Goal: Task Accomplishment & Management: Manage account settings

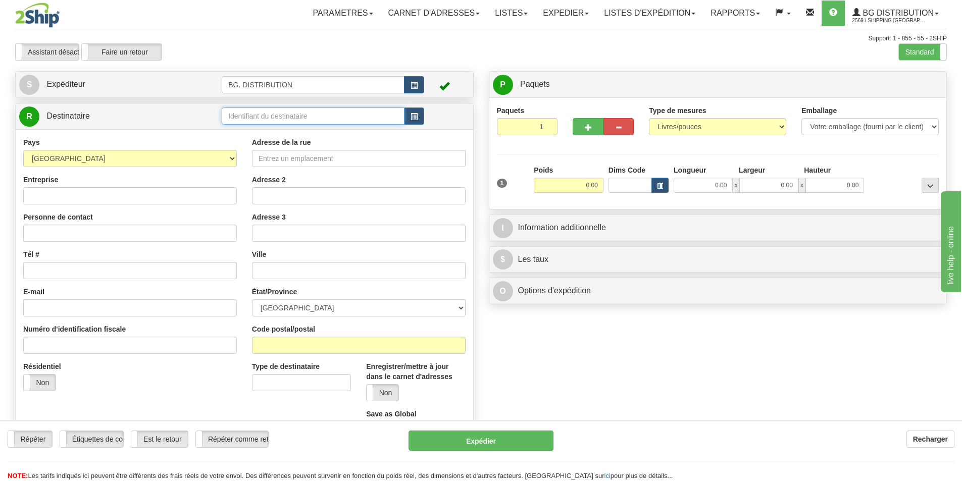
click at [262, 113] on input "text" at bounding box center [313, 116] width 183 height 17
type input "20148"
click button "Supprimer" at bounding box center [0, 0] width 0 height 0
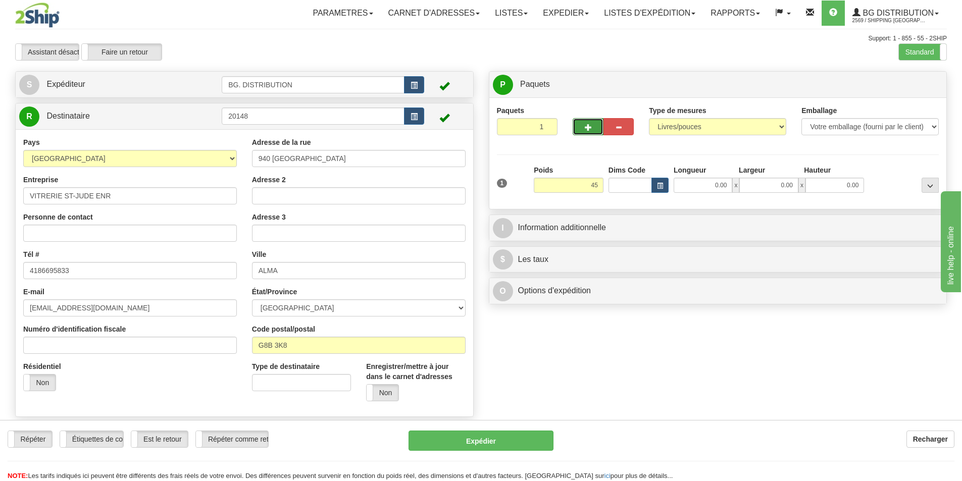
type input "45.00"
click at [592, 125] on button "button" at bounding box center [588, 126] width 30 height 17
type input "2"
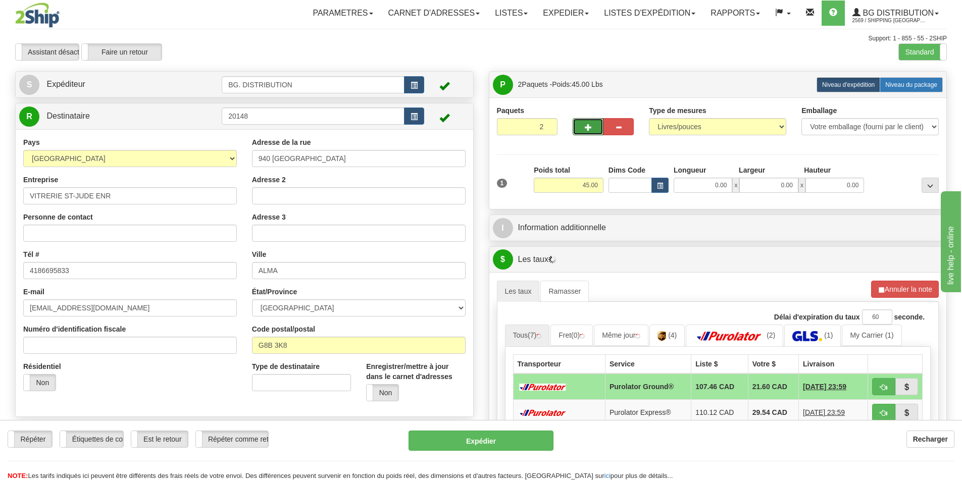
click at [919, 83] on span "Niveau du package" at bounding box center [911, 84] width 52 height 7
radio input "true"
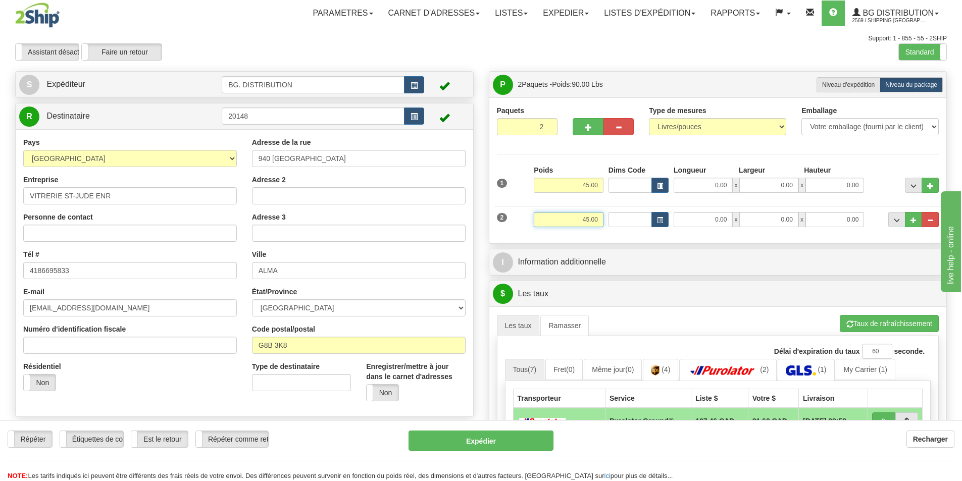
drag, startPoint x: 584, startPoint y: 220, endPoint x: 609, endPoint y: 220, distance: 24.7
click at [609, 220] on div "2 Poids 45.00 Dims Code Longueur Largeur x x" at bounding box center [718, 219] width 448 height 34
type input "25.00"
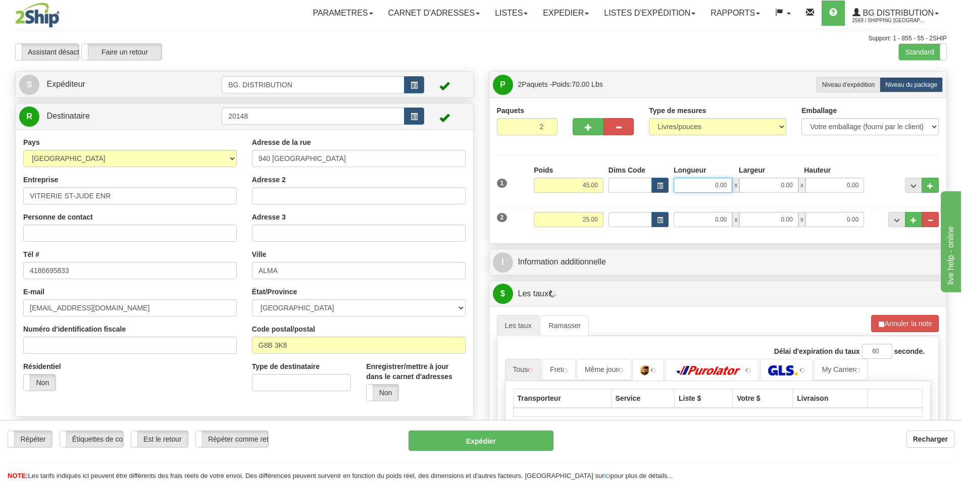
click at [694, 186] on input "0.00" at bounding box center [703, 185] width 59 height 15
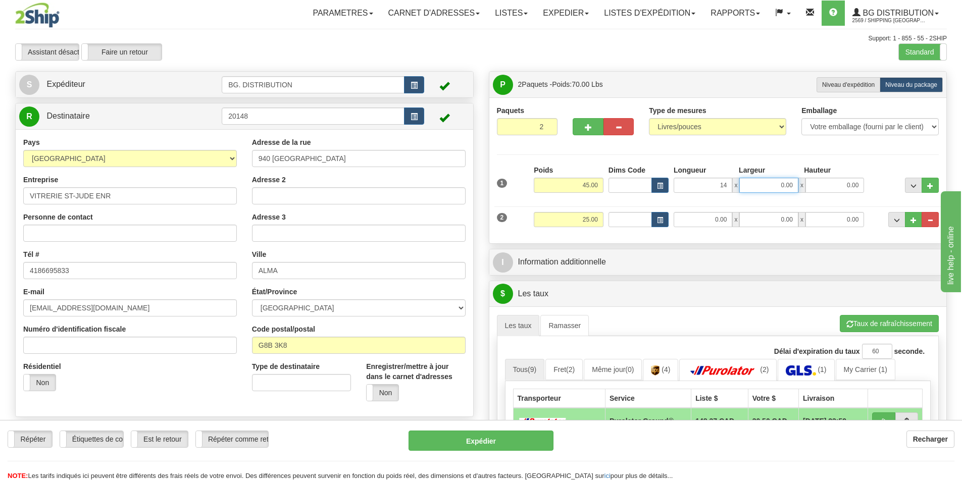
type input "14.00"
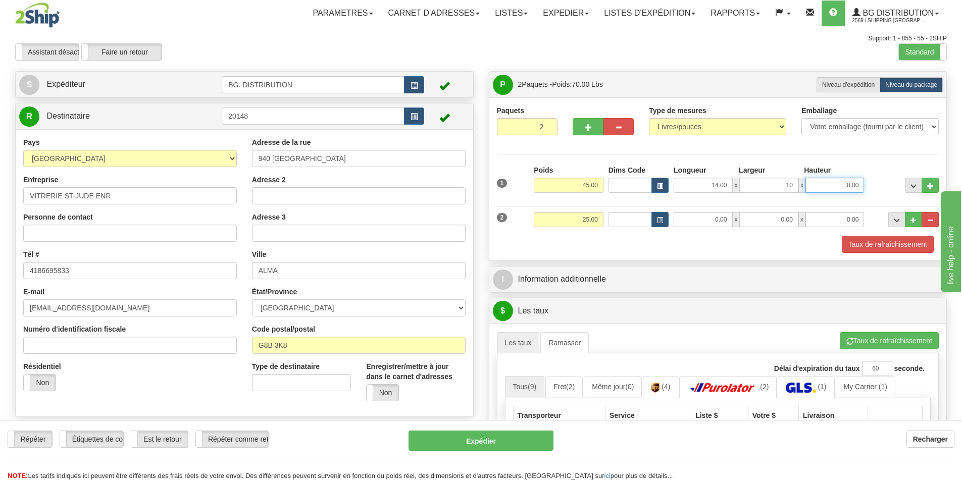
type input "10.00"
type input "9.00"
click at [709, 220] on input "0.00" at bounding box center [703, 219] width 59 height 15
type input "14.00"
type input "10.00"
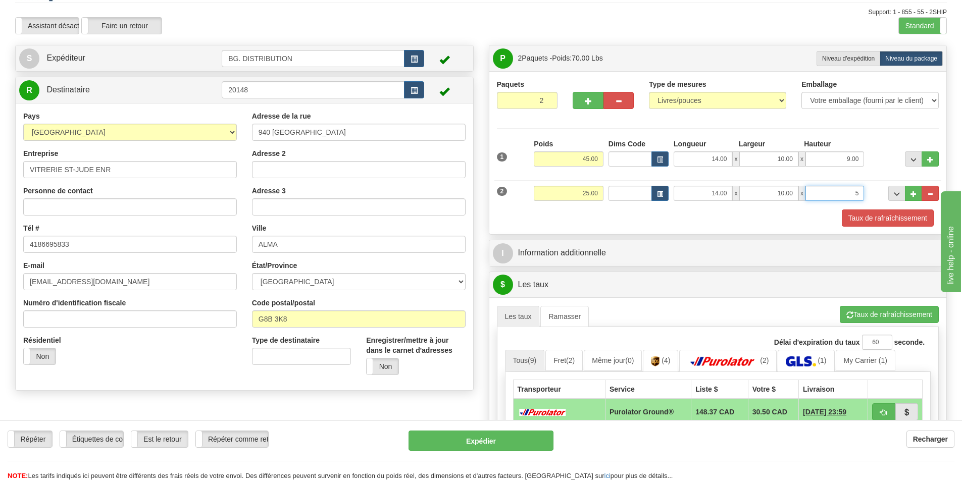
scroll to position [51, 0]
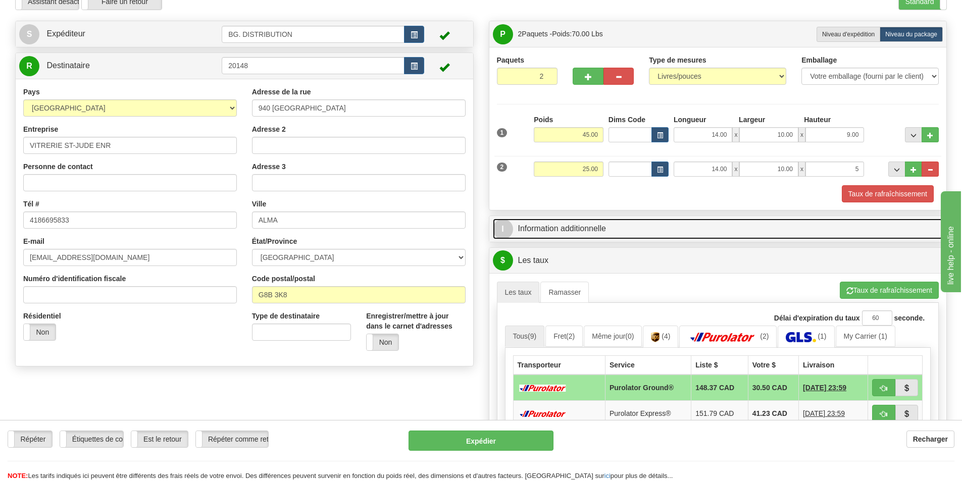
type input "5.00"
click at [585, 230] on link "I Information additionnelle" at bounding box center [718, 229] width 451 height 21
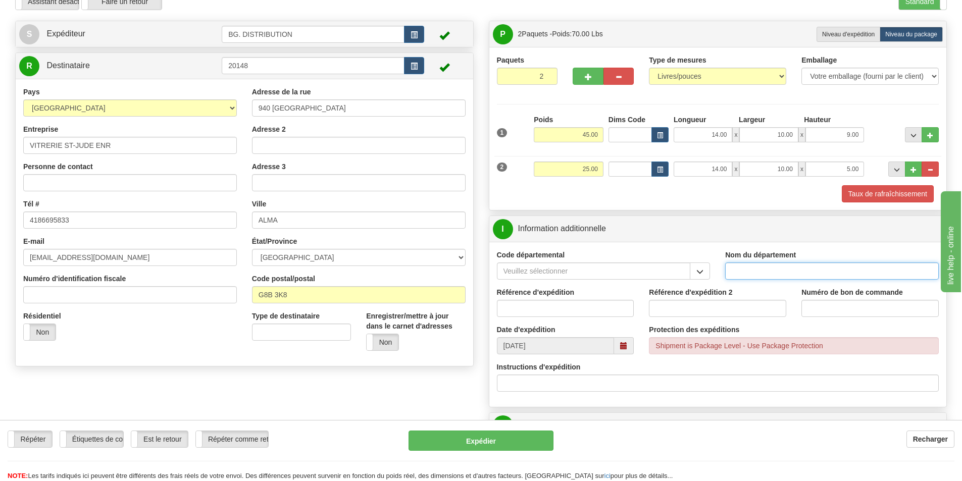
click at [771, 270] on input "Nom du département" at bounding box center [832, 271] width 214 height 17
type input "."
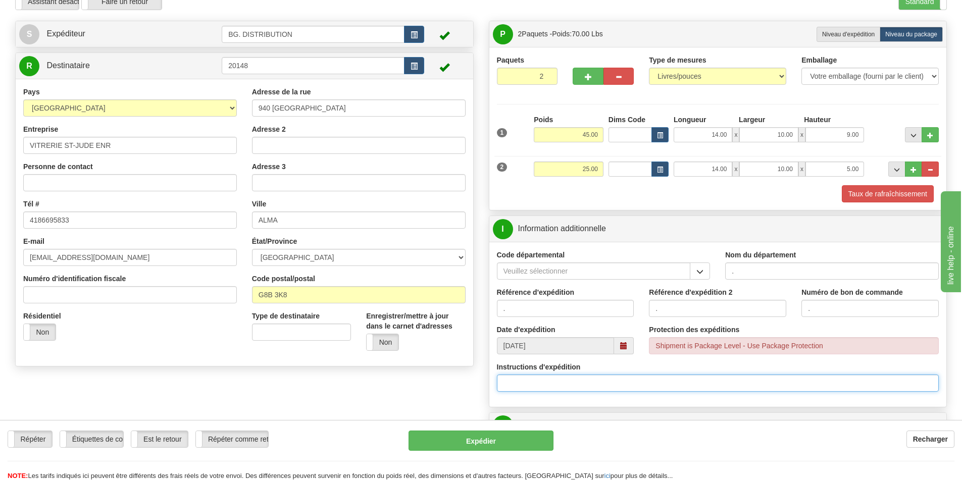
click at [571, 380] on input "Instructions d'expédition" at bounding box center [718, 383] width 442 height 17
type input "3"
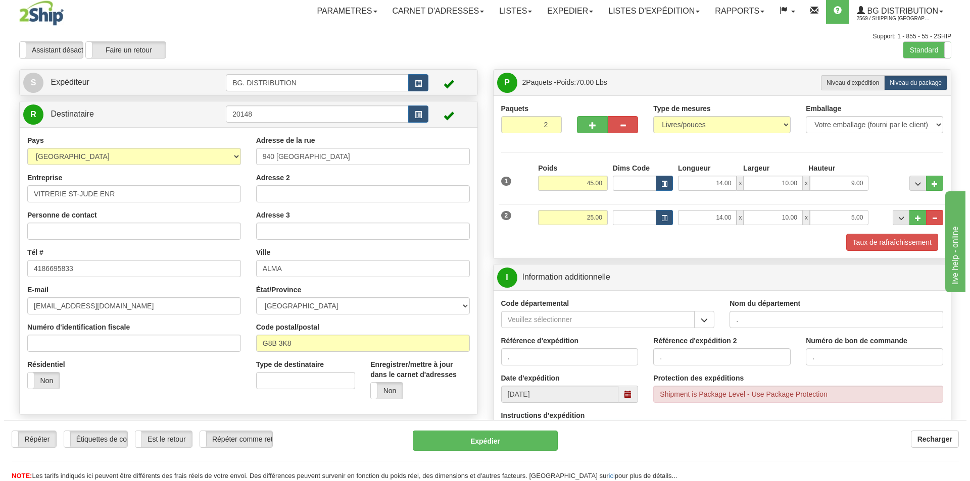
scroll to position [0, 0]
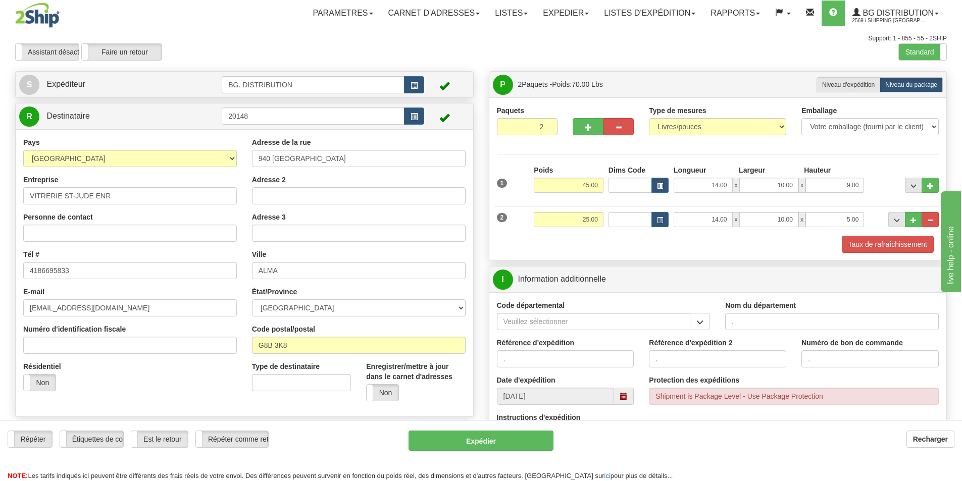
click at [915, 43] on div "Standard Avancé" at bounding box center [923, 51] width 48 height 17
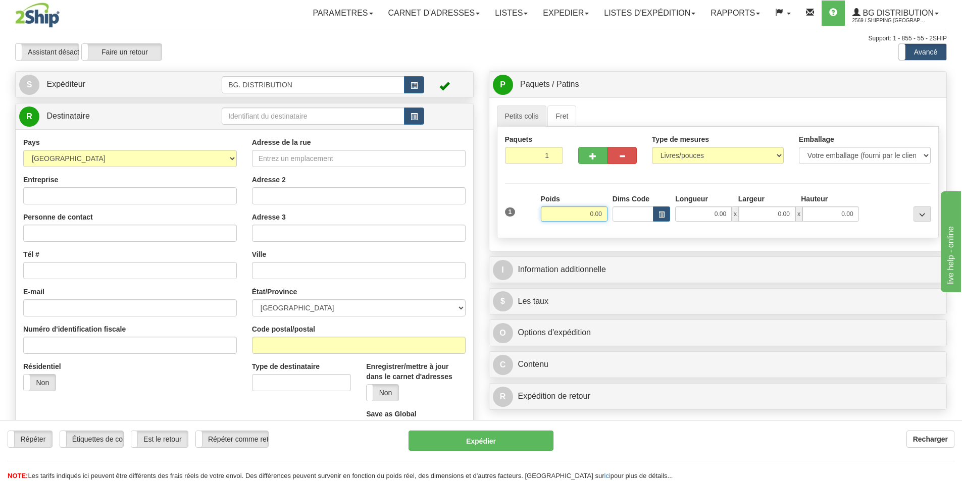
drag, startPoint x: 574, startPoint y: 213, endPoint x: 623, endPoint y: 209, distance: 49.2
click at [623, 209] on div "1 Poids 0.00 Dims Code 0.00" at bounding box center [718, 212] width 431 height 36
type input "45.00"
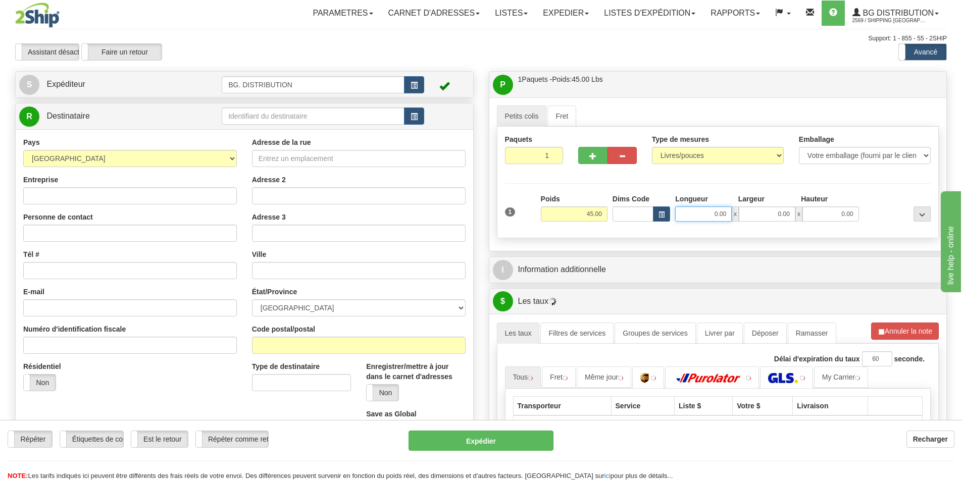
click at [711, 216] on input "0.00" at bounding box center [703, 214] width 57 height 15
type input "14.00"
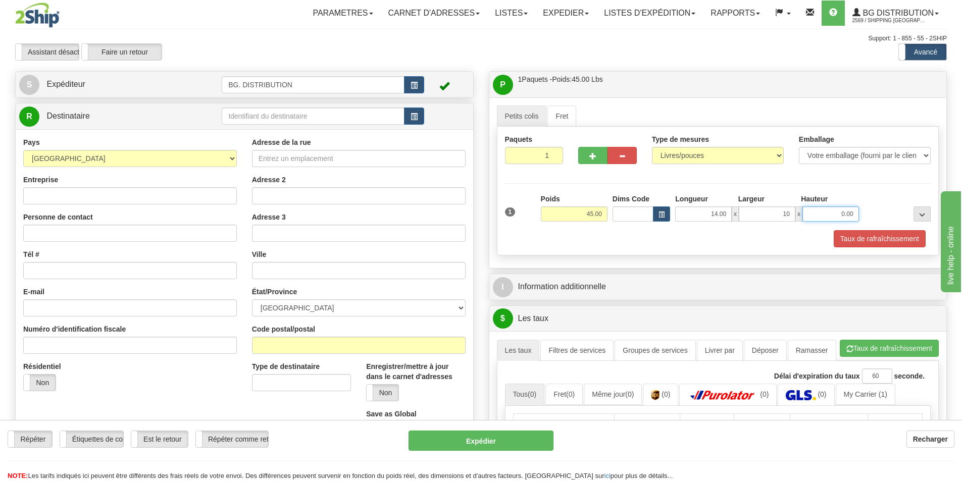
type input "10.00"
type input "9.00"
click at [591, 157] on span "button" at bounding box center [592, 156] width 7 height 7
type input "2"
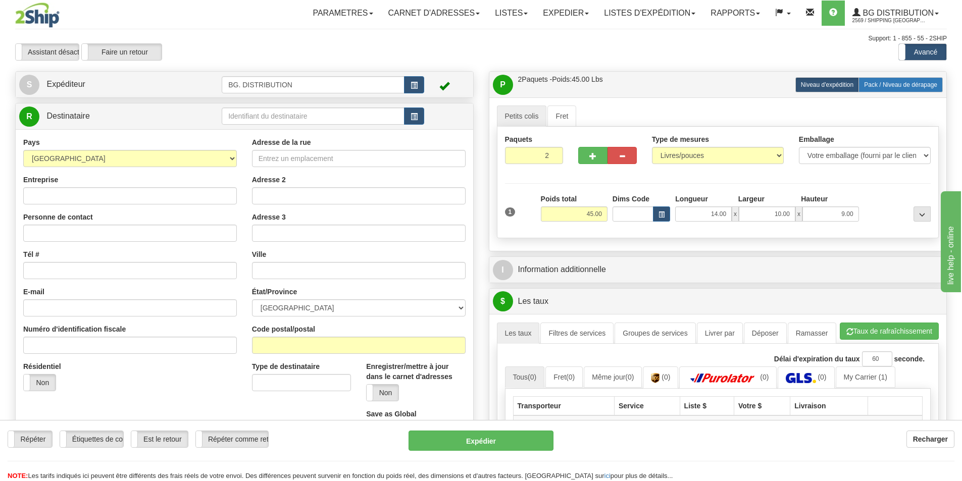
click at [910, 81] on span "Pack / Niveau de dérapage" at bounding box center [900, 84] width 73 height 7
radio input "true"
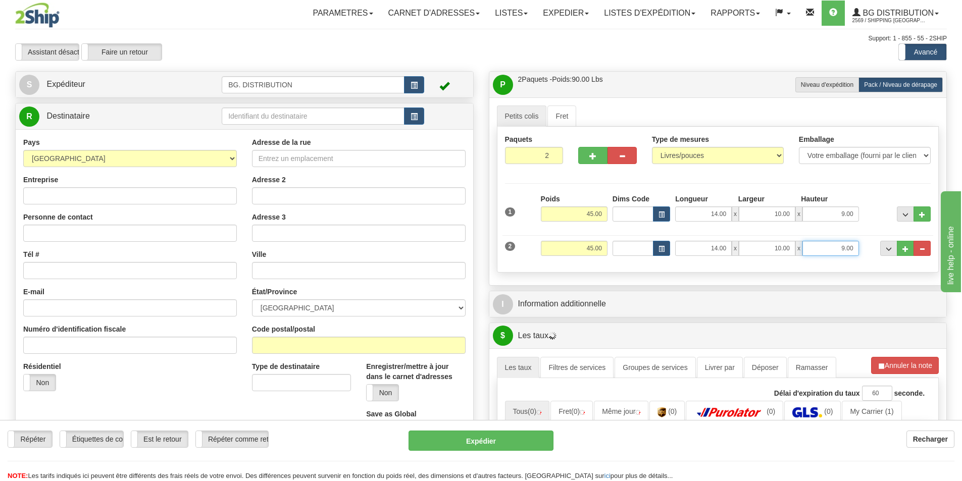
drag, startPoint x: 846, startPoint y: 249, endPoint x: 865, endPoint y: 246, distance: 18.9
click at [864, 246] on div "2 Poids 45.00 Dims Code Longueur Largeur x x" at bounding box center [718, 247] width 431 height 34
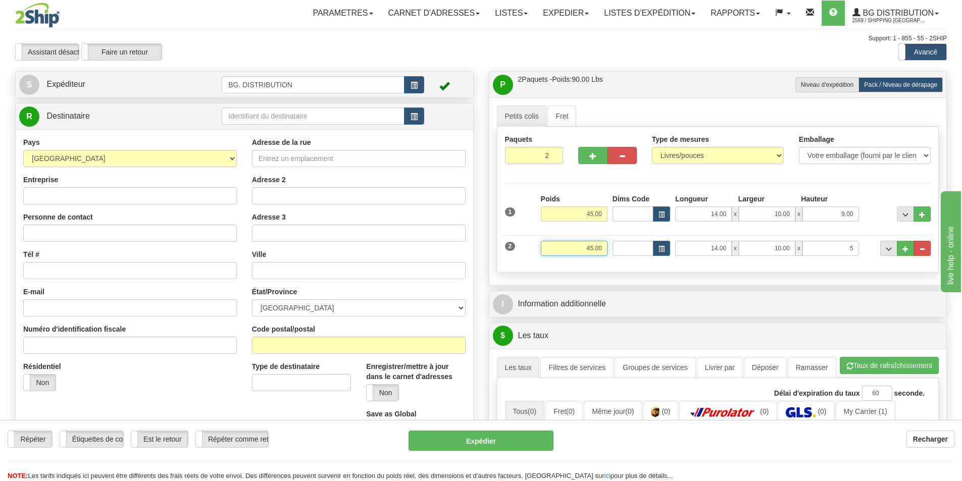
type input "5.00"
drag, startPoint x: 583, startPoint y: 245, endPoint x: 620, endPoint y: 247, distance: 36.9
click at [620, 247] on div "2 Poids 45.00 Dims Code Longueur Largeur x x" at bounding box center [718, 247] width 431 height 34
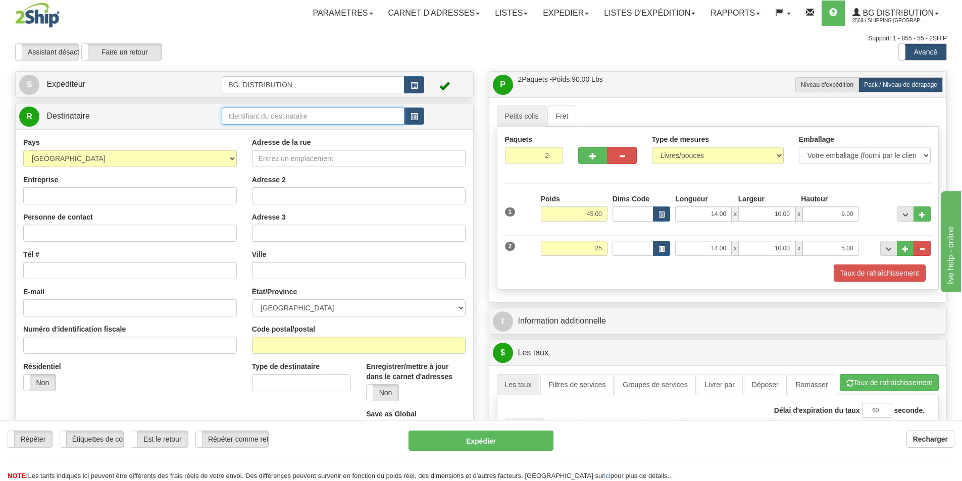
type input "25.00"
click at [242, 113] on input "text" at bounding box center [313, 116] width 183 height 17
type input "20148"
click button "Supprimer" at bounding box center [0, 0] width 0 height 0
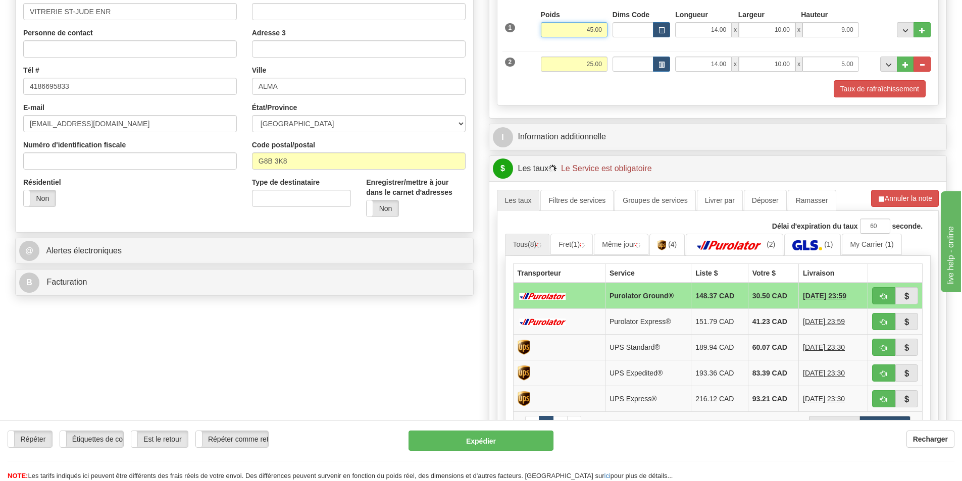
scroll to position [202, 0]
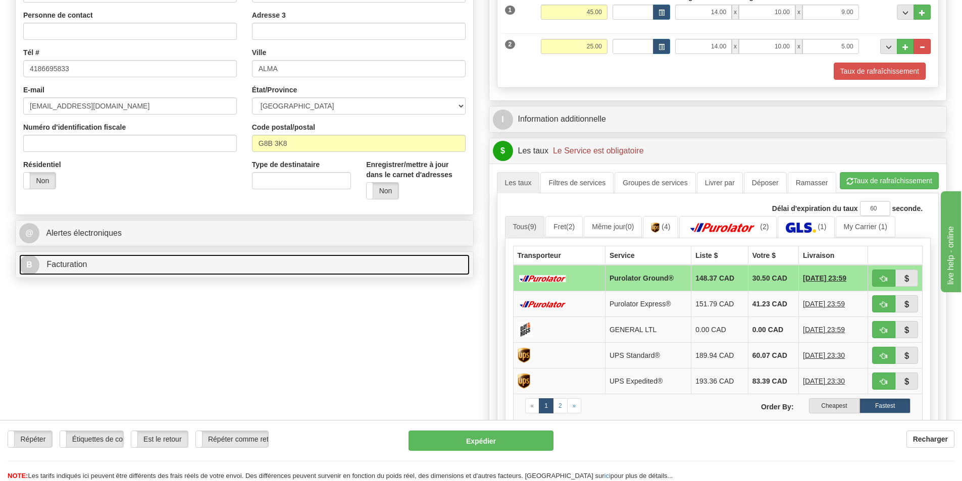
click at [76, 270] on link "B Facturation" at bounding box center [244, 265] width 451 height 21
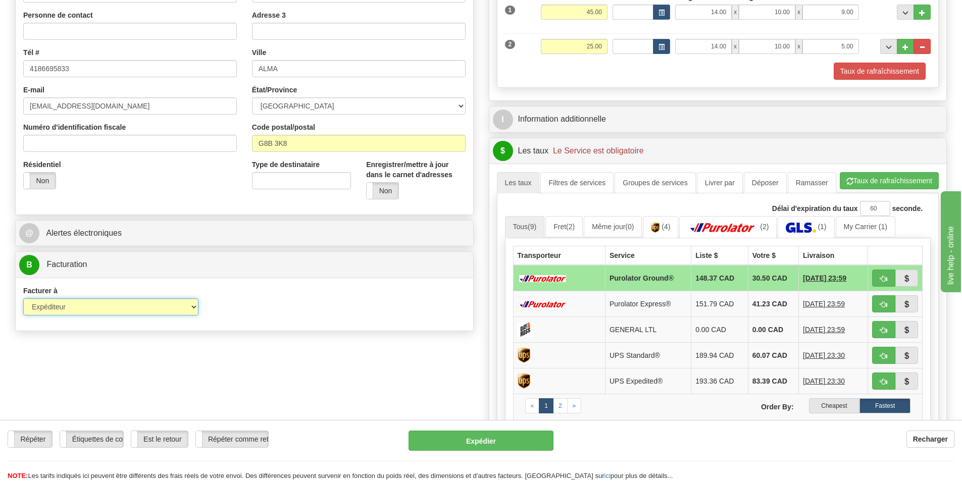
click at [126, 305] on select "Expéditeur Destinataire Tierce personne Collecter" at bounding box center [110, 307] width 175 height 17
select select "2"
click at [23, 299] on select "Expéditeur Destinataire Tierce personne Collecter" at bounding box center [110, 307] width 175 height 17
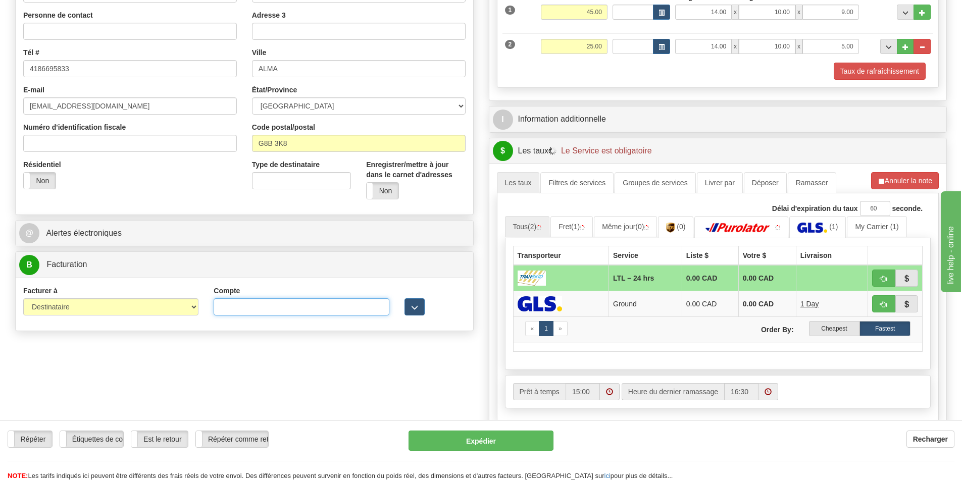
click at [260, 309] on input "Compte" at bounding box center [301, 307] width 175 height 17
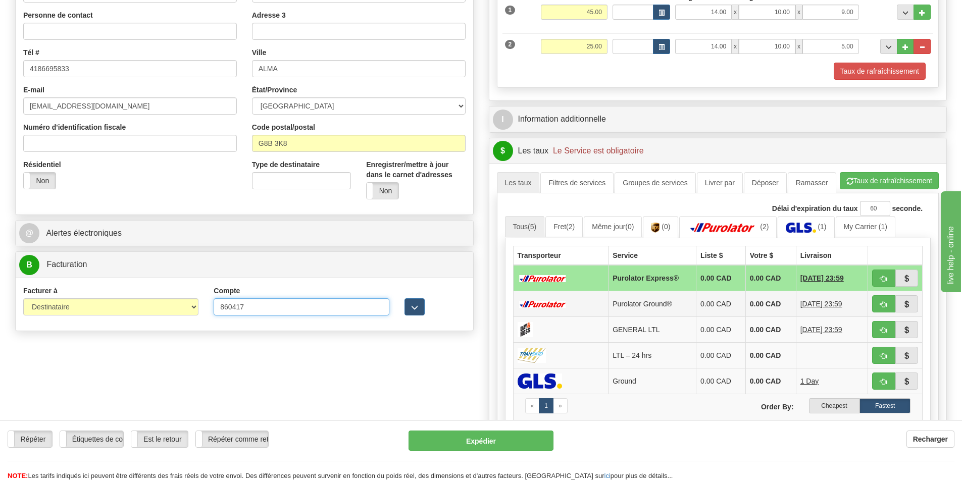
scroll to position [253, 0]
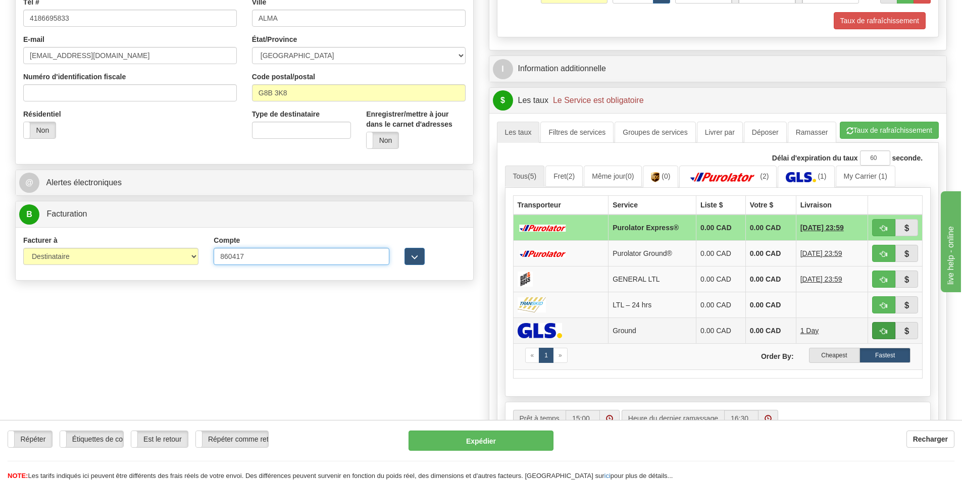
type input "860417"
click at [887, 326] on button "button" at bounding box center [883, 330] width 23 height 17
type input "1"
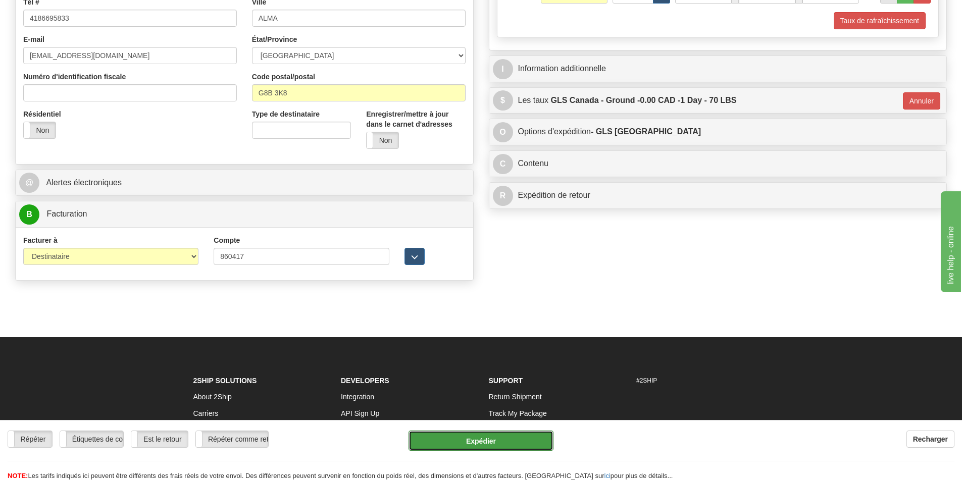
click at [504, 440] on button "Expédier" at bounding box center [481, 441] width 145 height 20
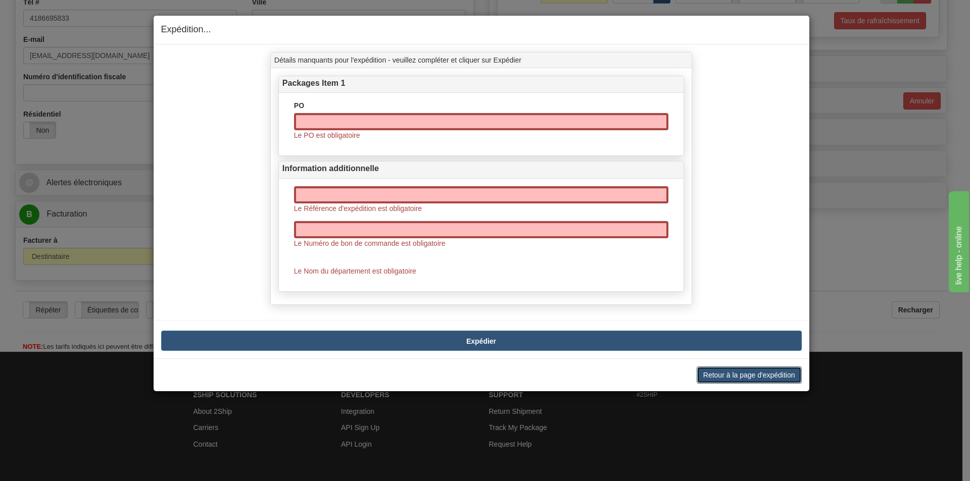
click at [763, 376] on button "Retour à la page d'expédition" at bounding box center [749, 375] width 105 height 17
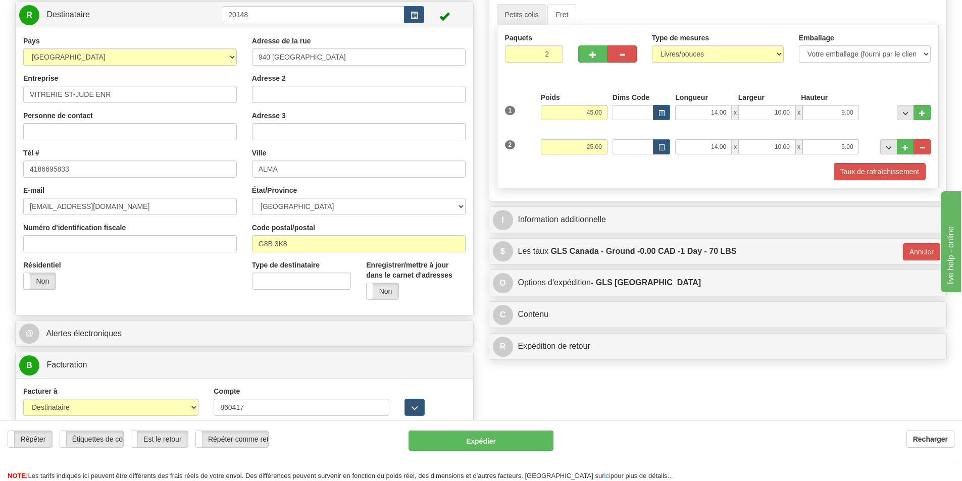
scroll to position [101, 0]
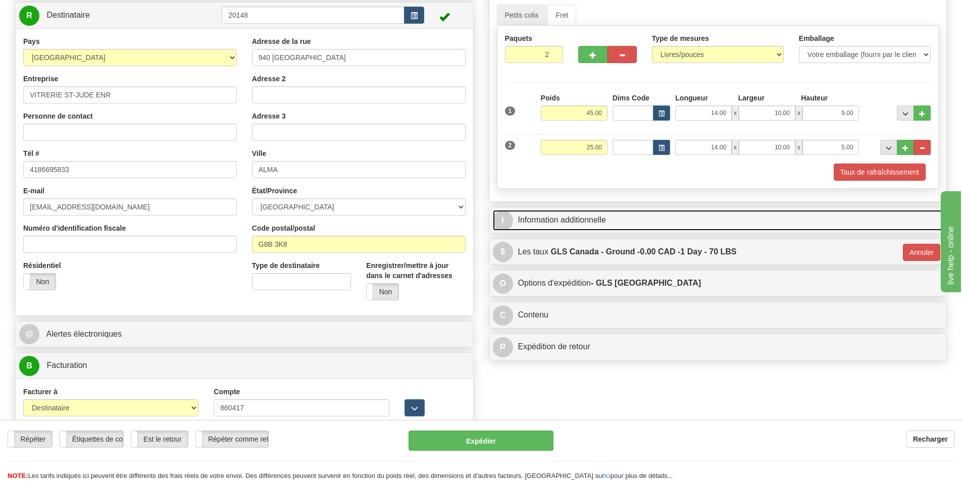
click at [575, 224] on link "I Information additionnelle" at bounding box center [718, 220] width 451 height 21
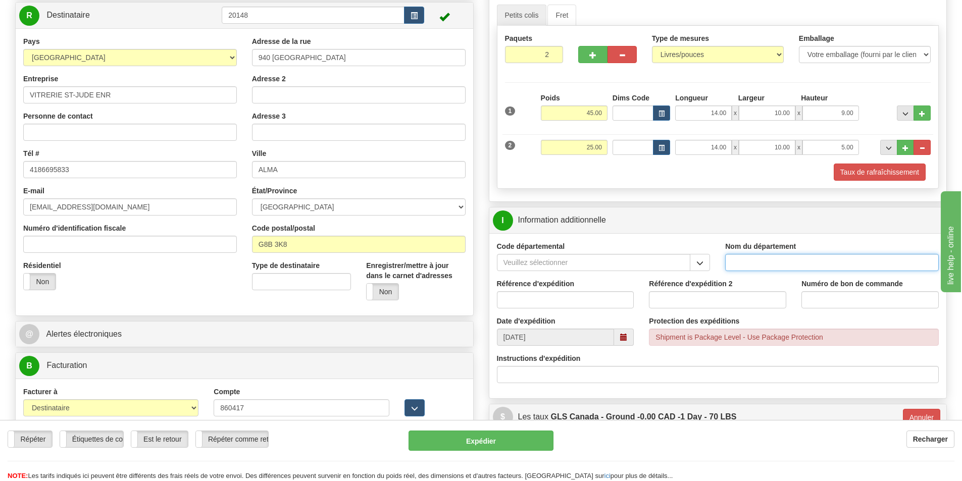
click at [751, 262] on input "Nom du département" at bounding box center [832, 262] width 214 height 17
type input "."
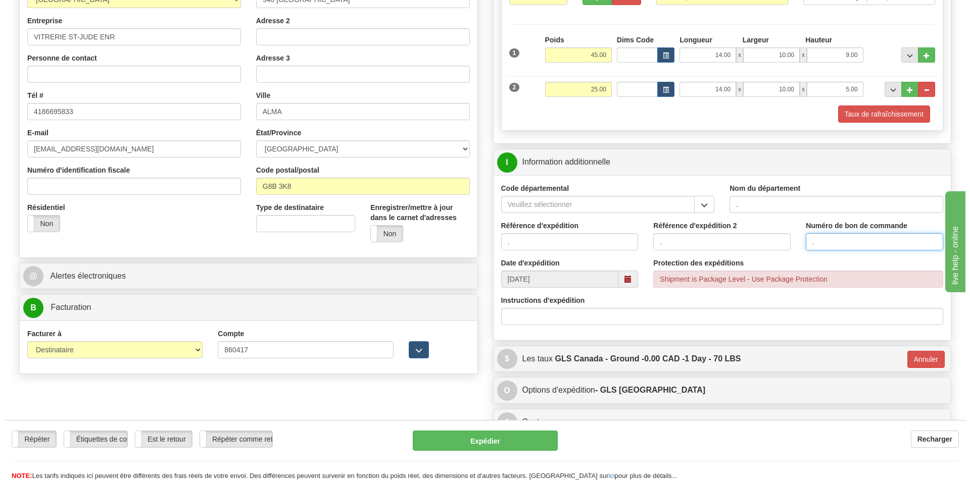
scroll to position [303, 0]
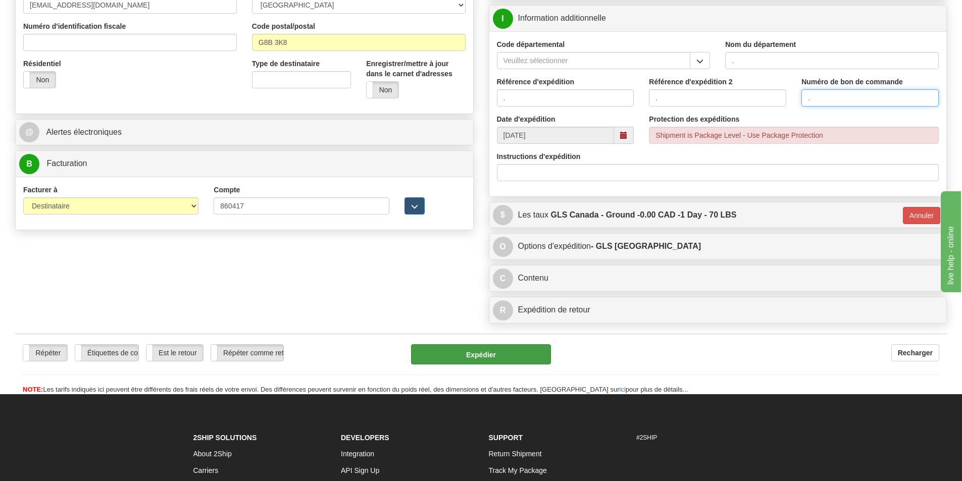
type input "."
click at [481, 357] on button "Expédier" at bounding box center [481, 354] width 140 height 20
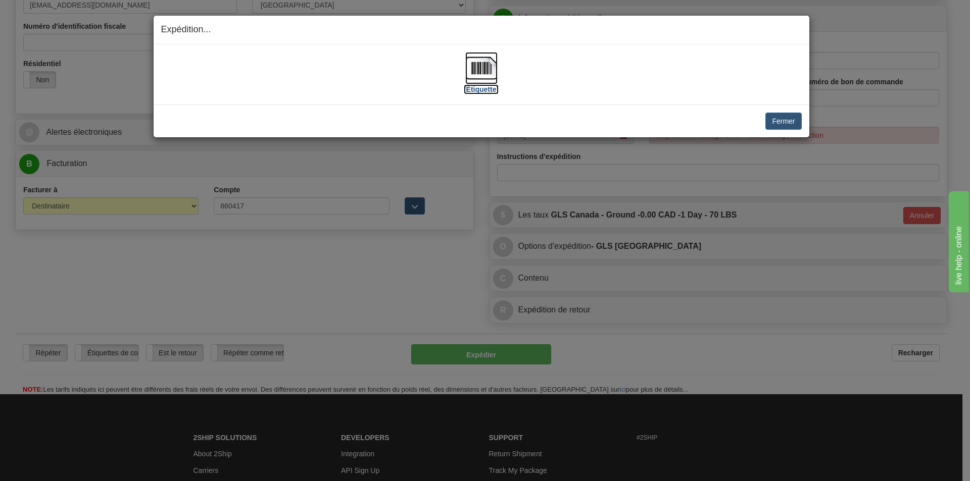
click at [477, 68] on img at bounding box center [481, 68] width 32 height 32
click at [779, 123] on button "Fermer" at bounding box center [783, 121] width 36 height 17
click at [774, 119] on button "Fermer" at bounding box center [783, 121] width 36 height 17
click at [780, 119] on button "Fermer" at bounding box center [783, 121] width 36 height 17
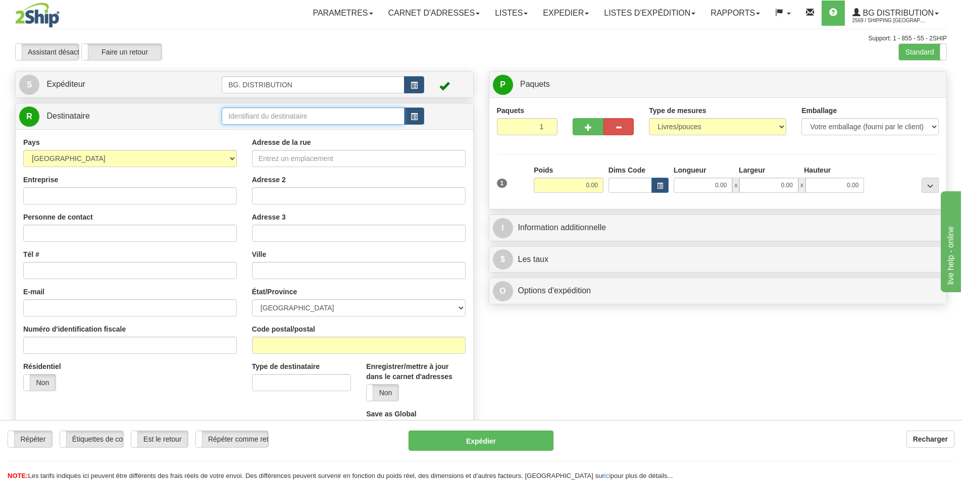
click at [274, 117] on input "text" at bounding box center [313, 116] width 183 height 17
click at [247, 131] on div "20045" at bounding box center [311, 131] width 173 height 11
type input "20045"
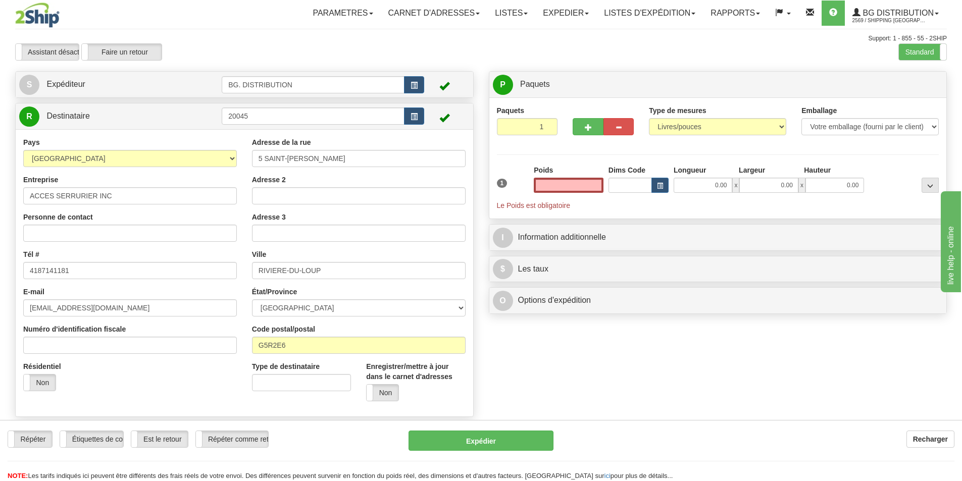
type input "0.00"
click at [565, 184] on input "0.00" at bounding box center [569, 185] width 70 height 15
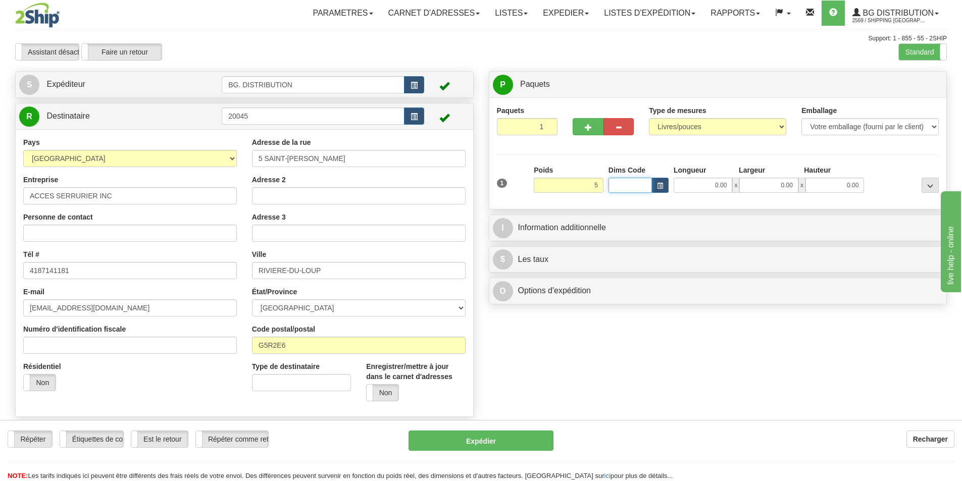
type input "5.00"
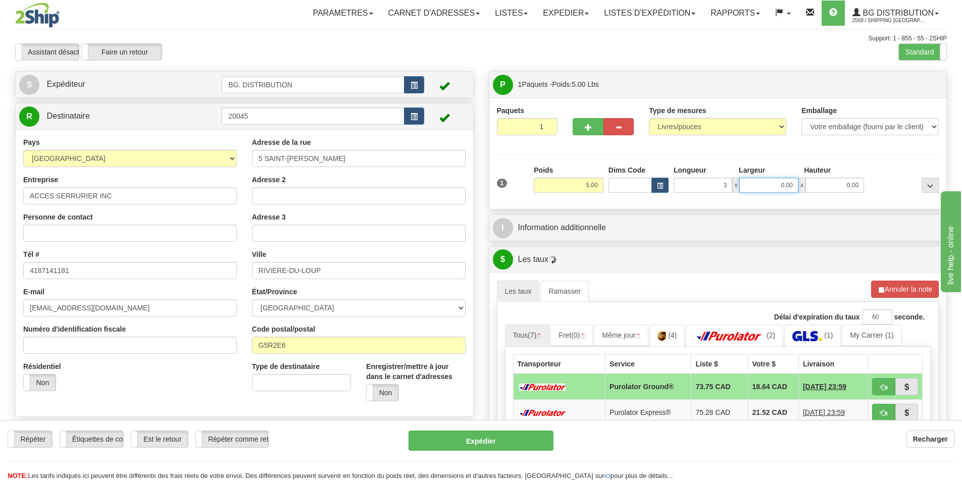
type input "3.00"
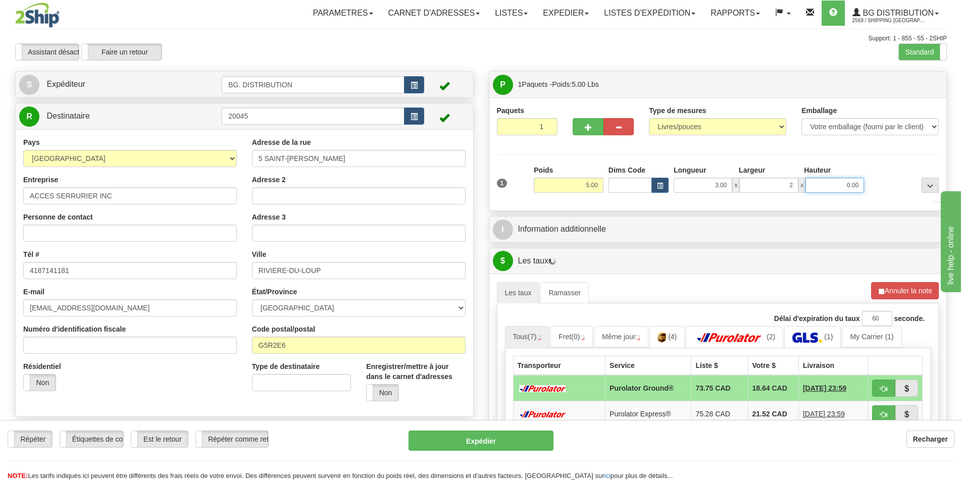
type input "2.00"
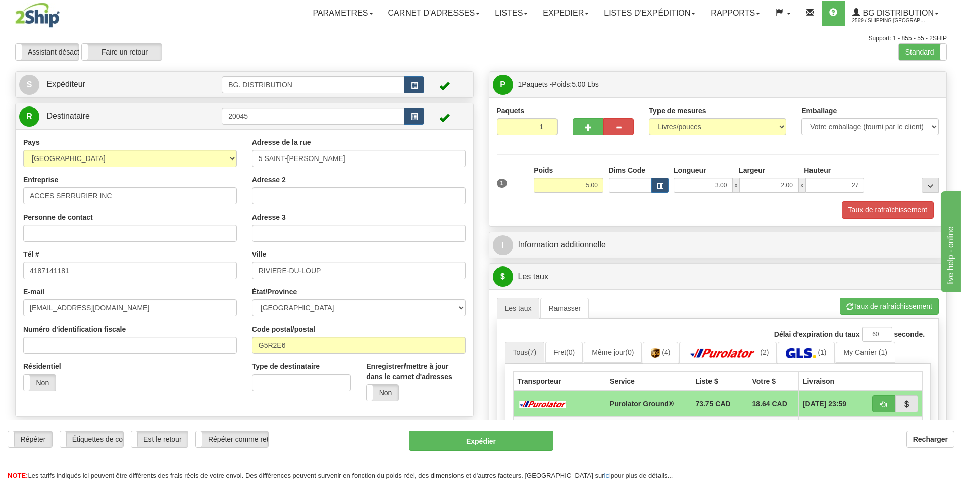
type input "27.00"
click at [573, 232] on div "I Information additionnelle" at bounding box center [718, 245] width 459 height 27
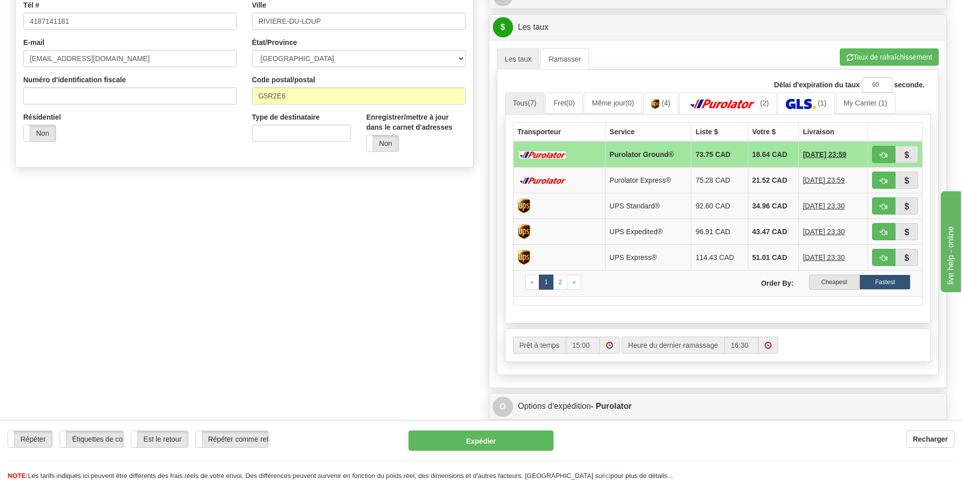
scroll to position [253, 0]
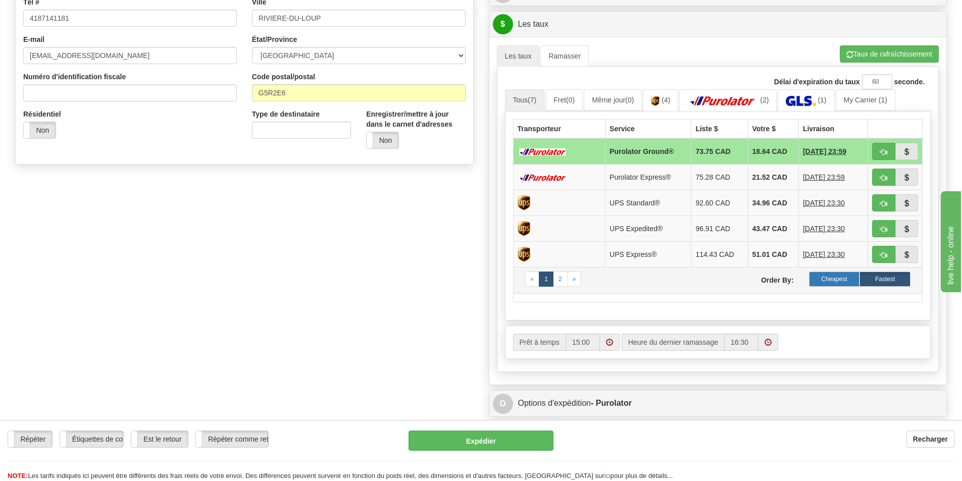
click at [833, 282] on label "Cheapest" at bounding box center [834, 279] width 51 height 15
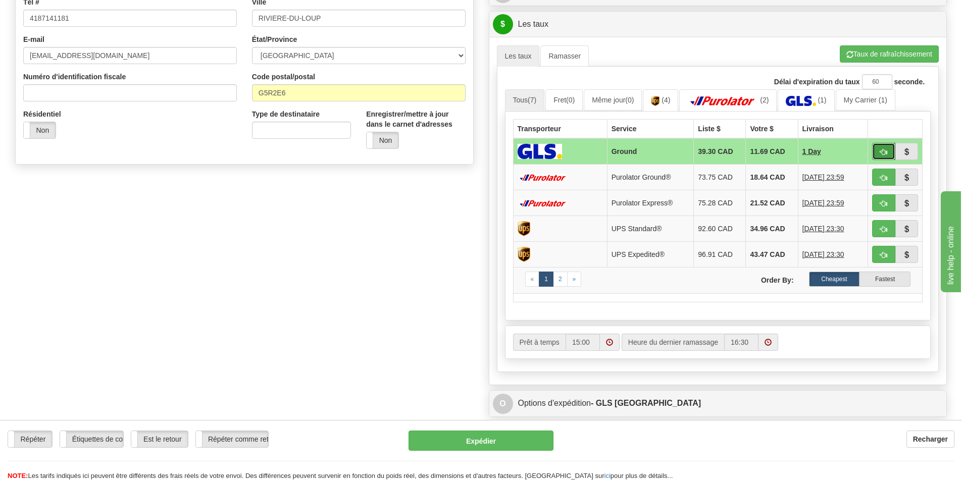
click at [880, 151] on span "button" at bounding box center [883, 152] width 7 height 7
type input "1"
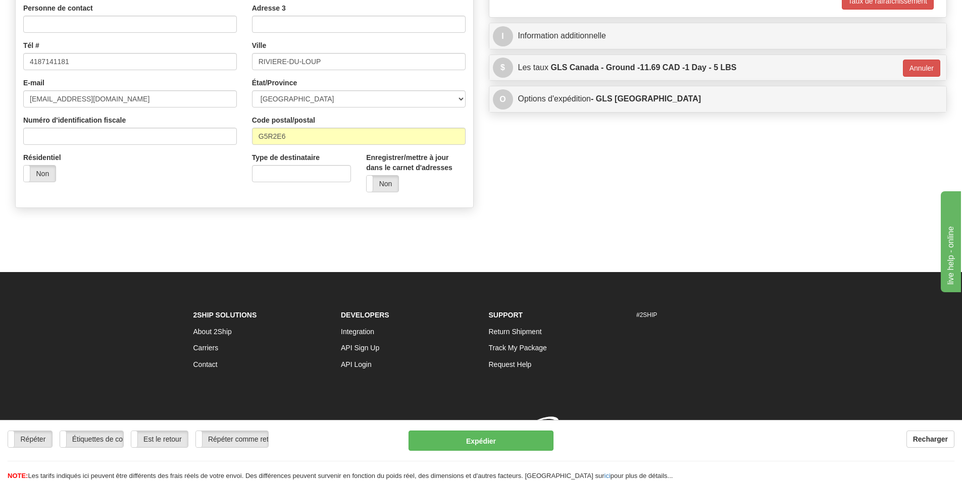
scroll to position [216, 0]
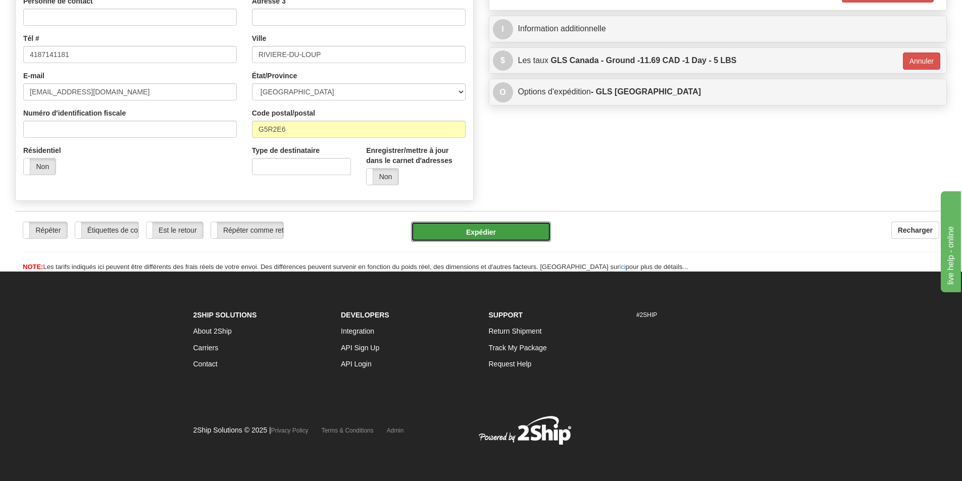
click at [508, 232] on button "Expédier" at bounding box center [481, 232] width 140 height 20
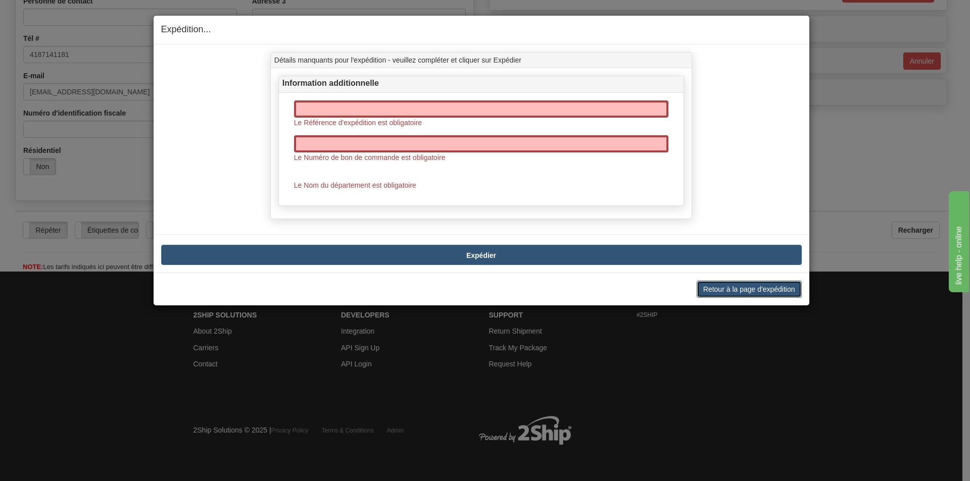
click at [755, 285] on button "Retour à la page d'expédition" at bounding box center [749, 289] width 105 height 17
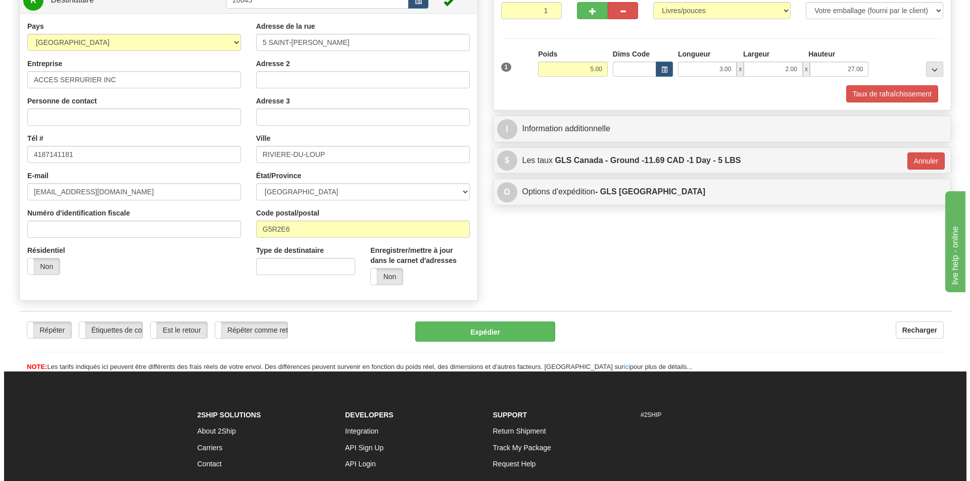
scroll to position [115, 0]
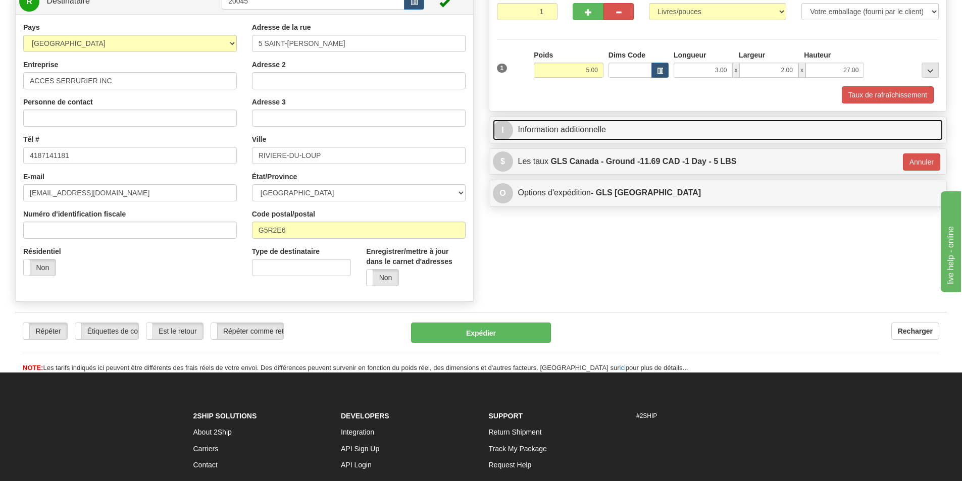
click at [609, 132] on link "I Information additionnelle" at bounding box center [718, 130] width 451 height 21
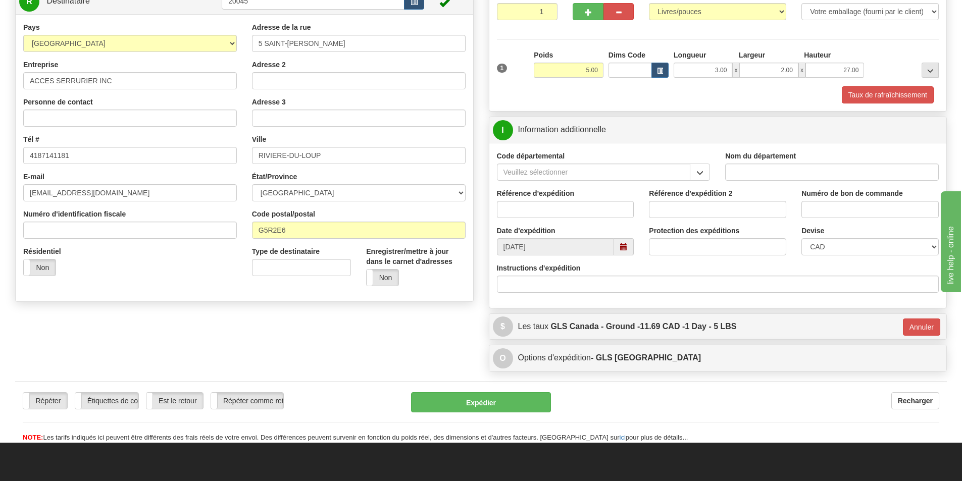
click at [757, 174] on input "Nom du département" at bounding box center [832, 172] width 214 height 17
type input "."
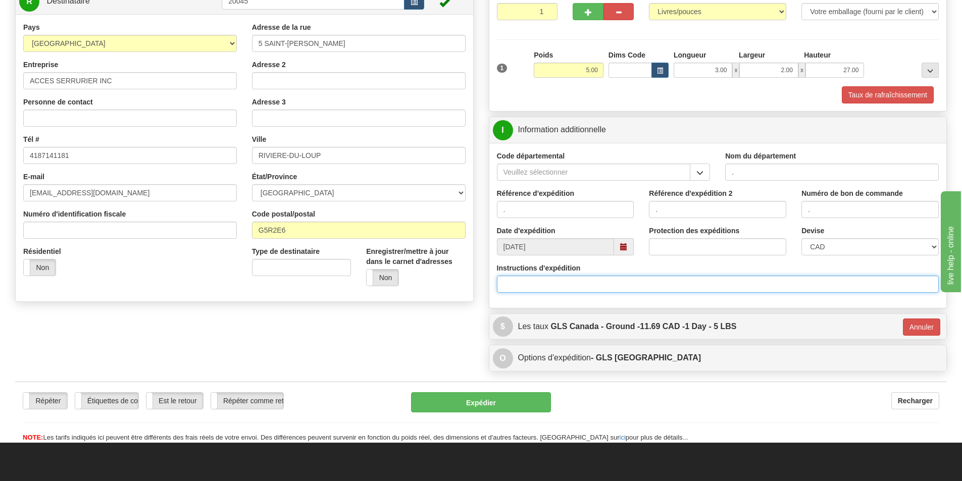
click at [511, 282] on input "Instructions d'expédition" at bounding box center [718, 284] width 442 height 17
type input "30134349-00"
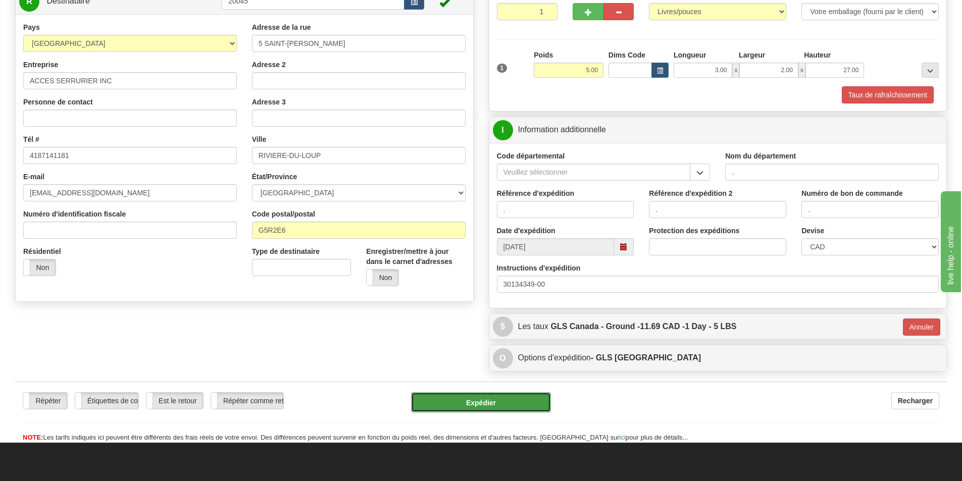
click at [505, 404] on button "Expédier" at bounding box center [481, 402] width 140 height 20
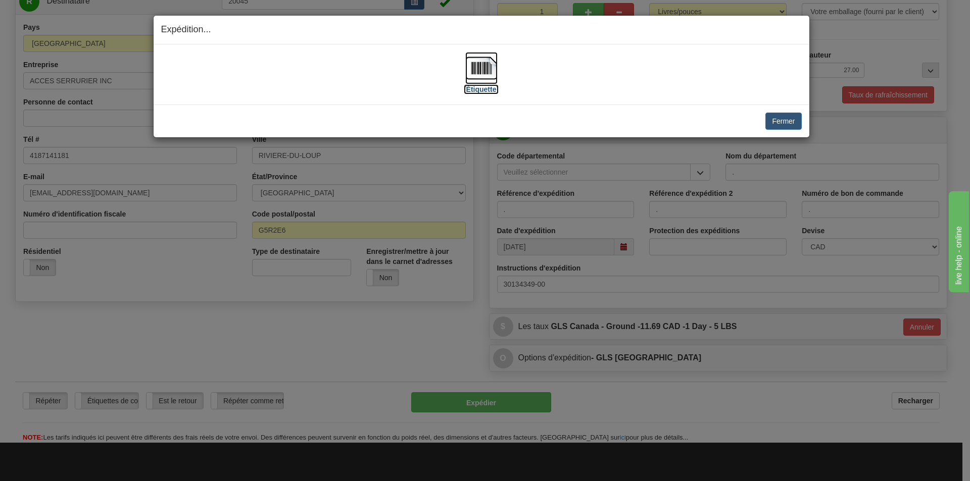
click at [478, 72] on img at bounding box center [481, 68] width 32 height 32
click at [780, 116] on button "Fermer" at bounding box center [783, 121] width 36 height 17
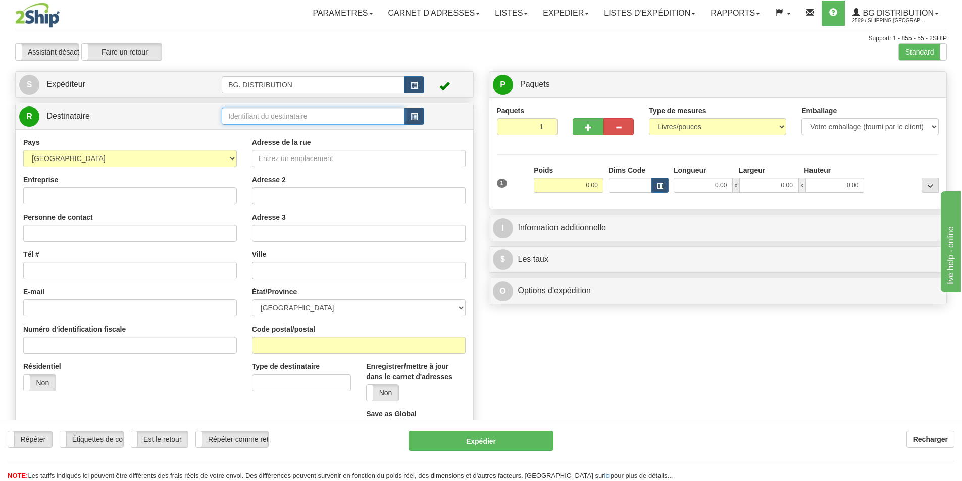
click at [265, 116] on input "text" at bounding box center [313, 116] width 183 height 17
type input "1046"
click button "Supprimer" at bounding box center [0, 0] width 0 height 0
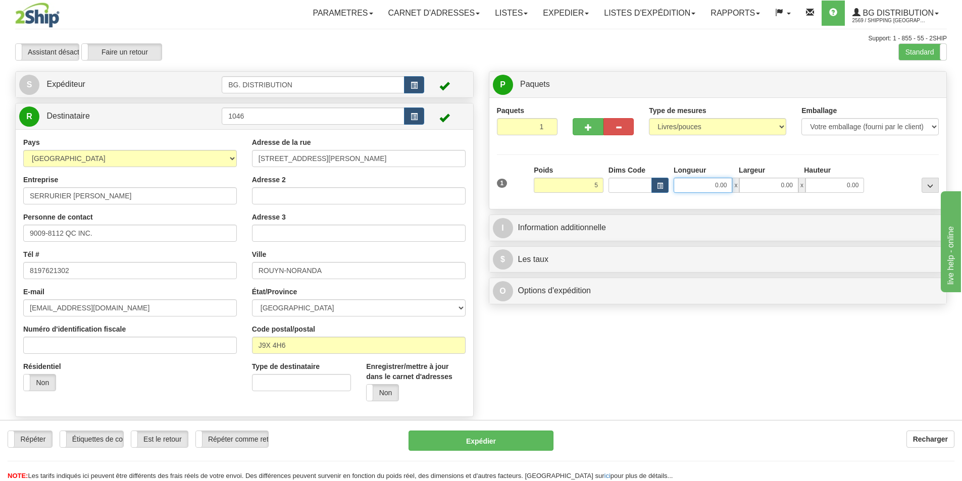
type input "5.00"
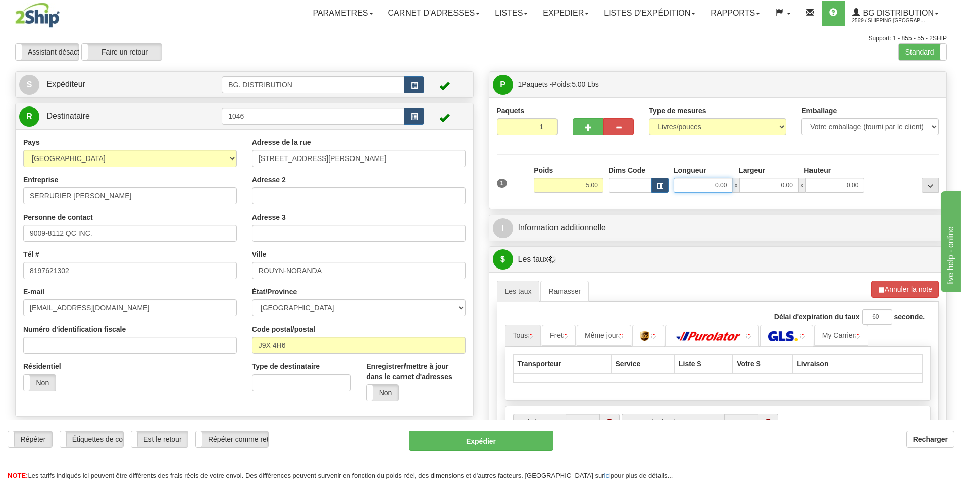
click at [705, 182] on input "0.00" at bounding box center [703, 185] width 59 height 15
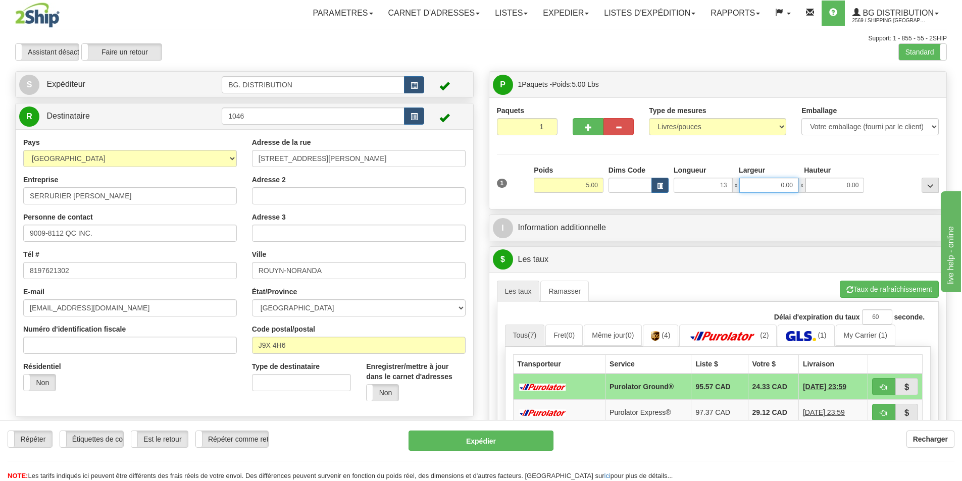
type input "13.00"
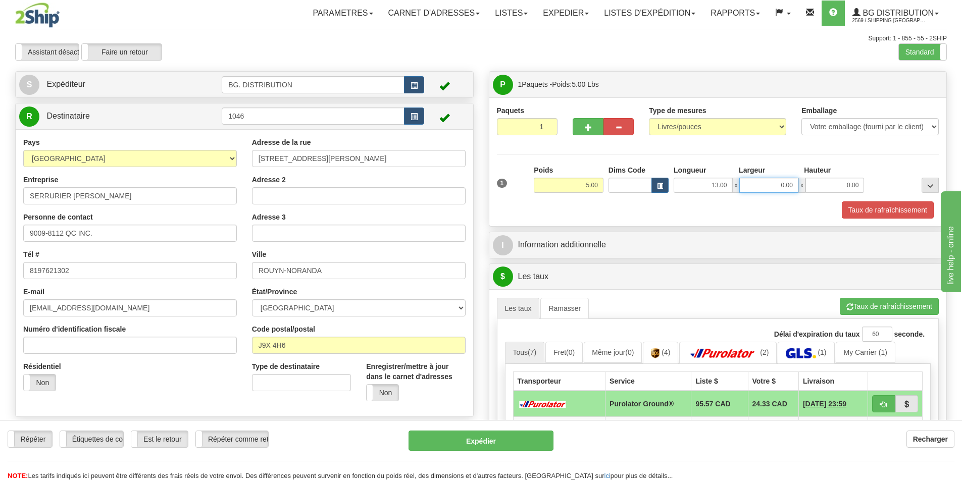
click at [766, 181] on input "0.00" at bounding box center [768, 185] width 59 height 15
type input "7.00"
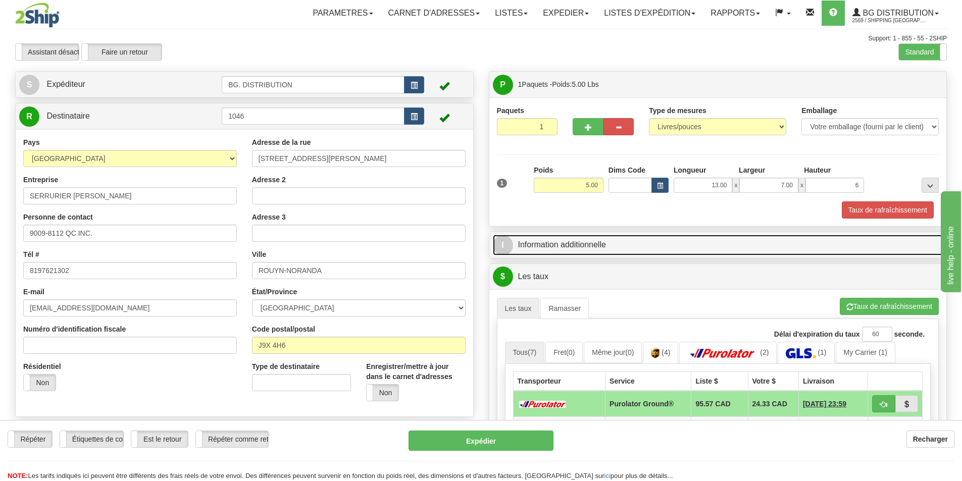
type input "6.00"
click at [704, 243] on link "I Information additionnelle" at bounding box center [718, 245] width 451 height 21
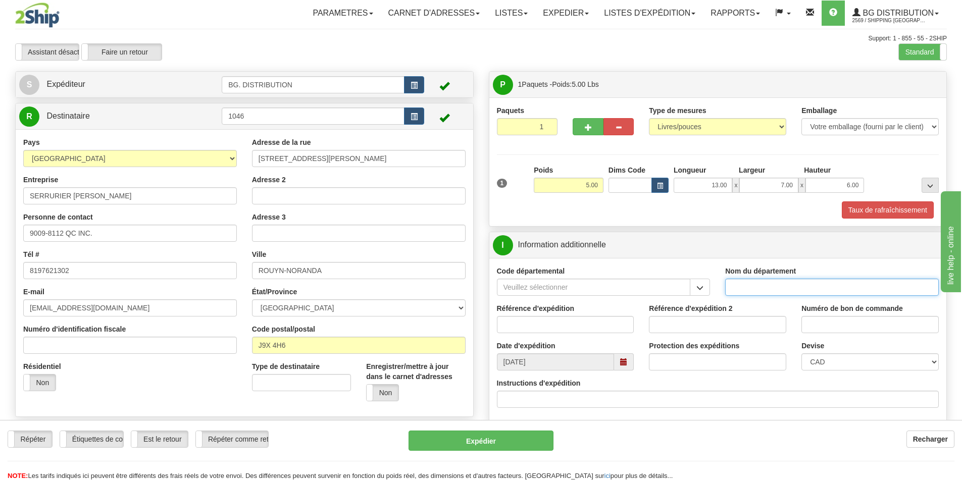
click at [811, 290] on input "Nom du département" at bounding box center [832, 287] width 214 height 17
type input "."
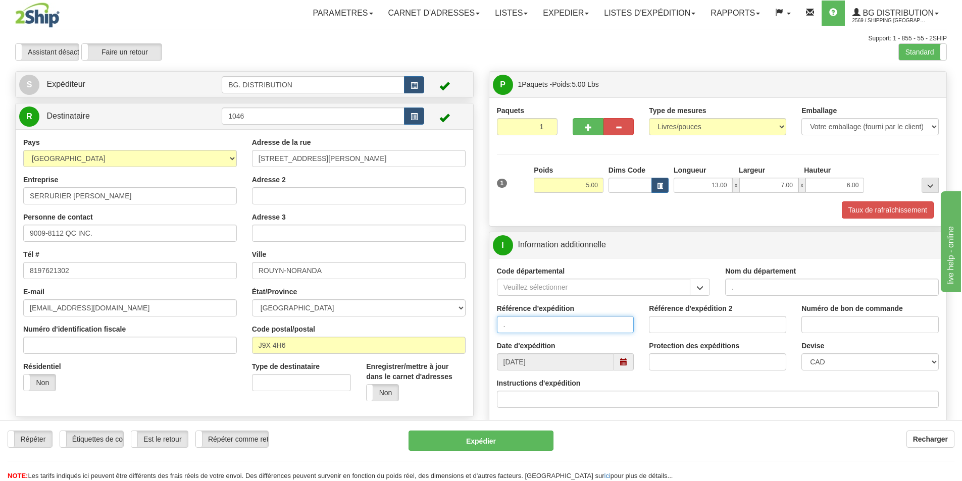
type input "."
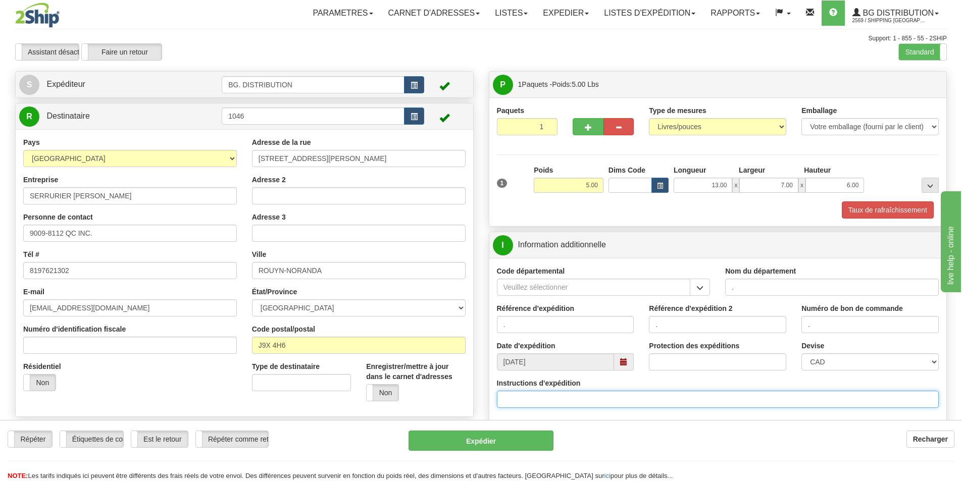
click at [645, 402] on input "Instructions d'expédition" at bounding box center [718, 399] width 442 height 17
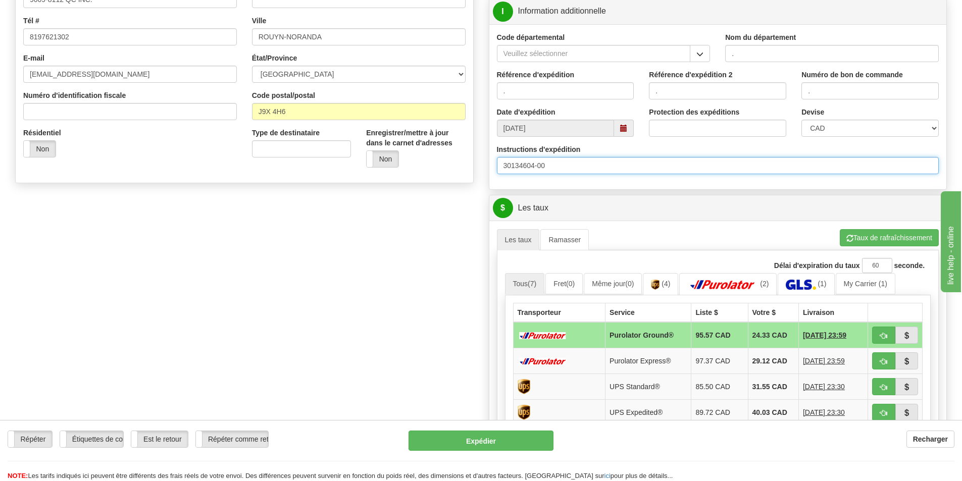
scroll to position [253, 0]
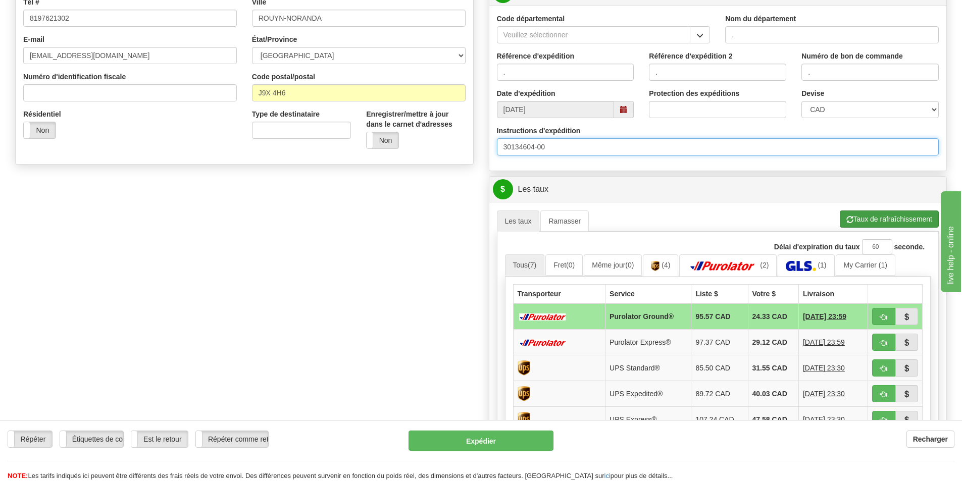
type input "30134604-00"
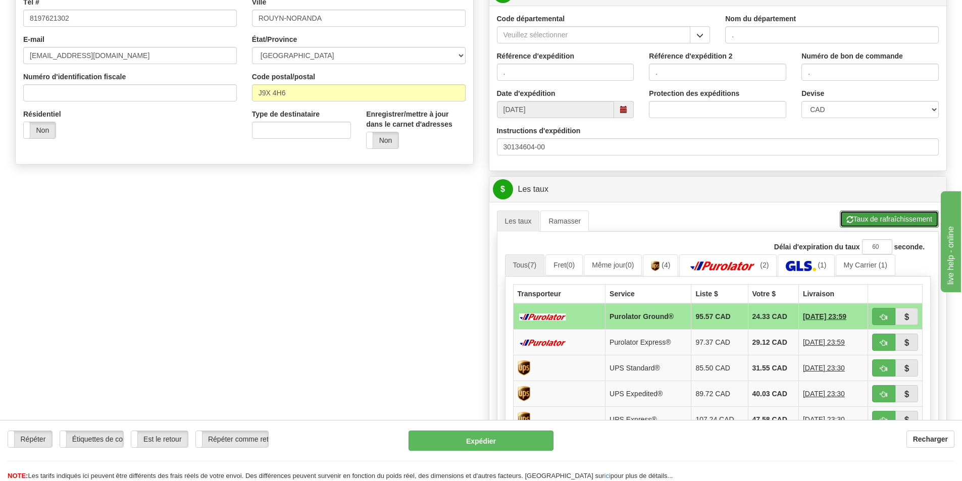
click at [908, 221] on button "Taux de rafraîchissement" at bounding box center [889, 219] width 99 height 17
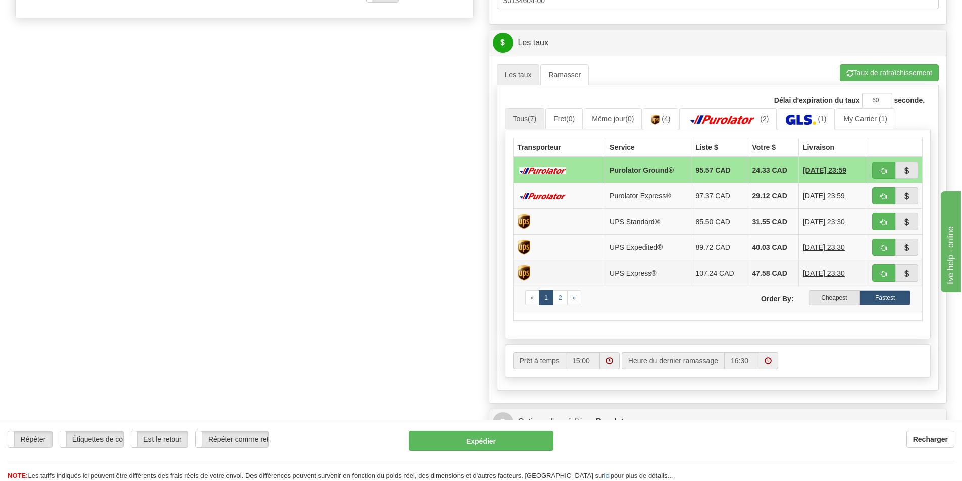
scroll to position [404, 0]
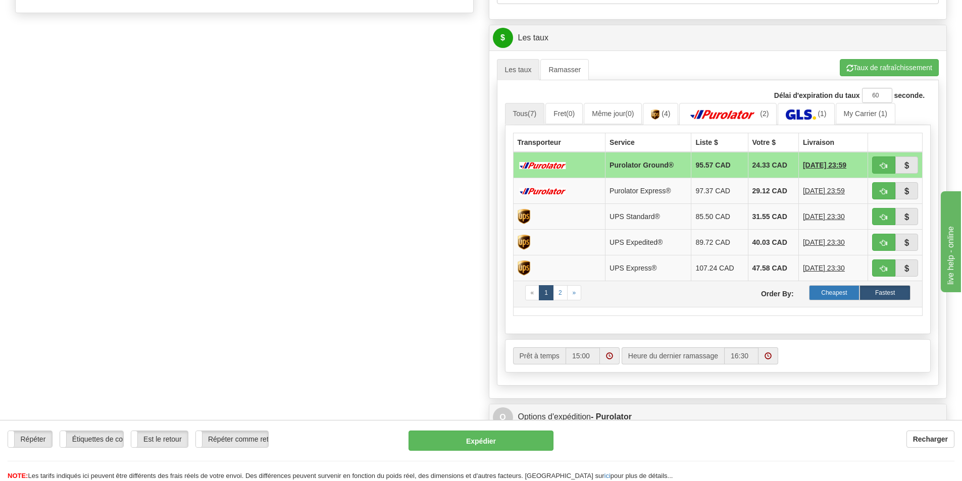
click at [841, 294] on label "Cheapest" at bounding box center [834, 292] width 51 height 15
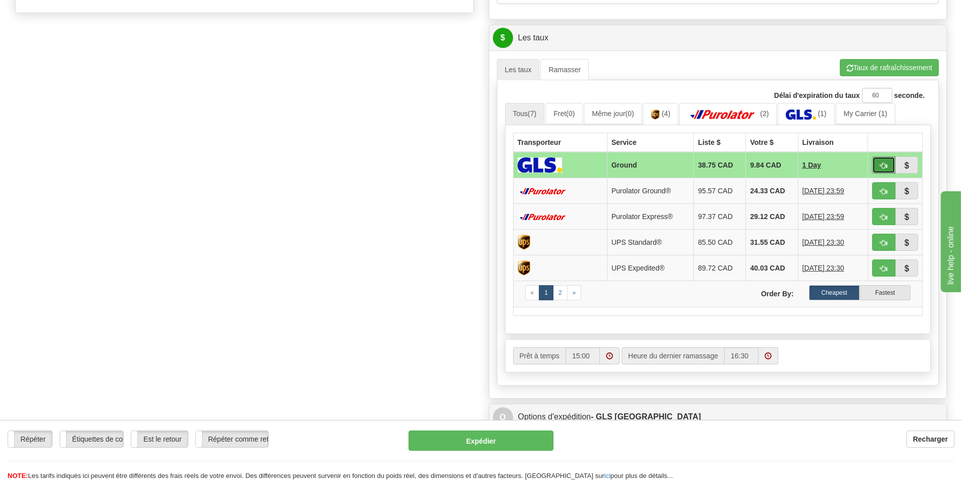
click at [890, 162] on button "button" at bounding box center [883, 165] width 23 height 17
type input "1"
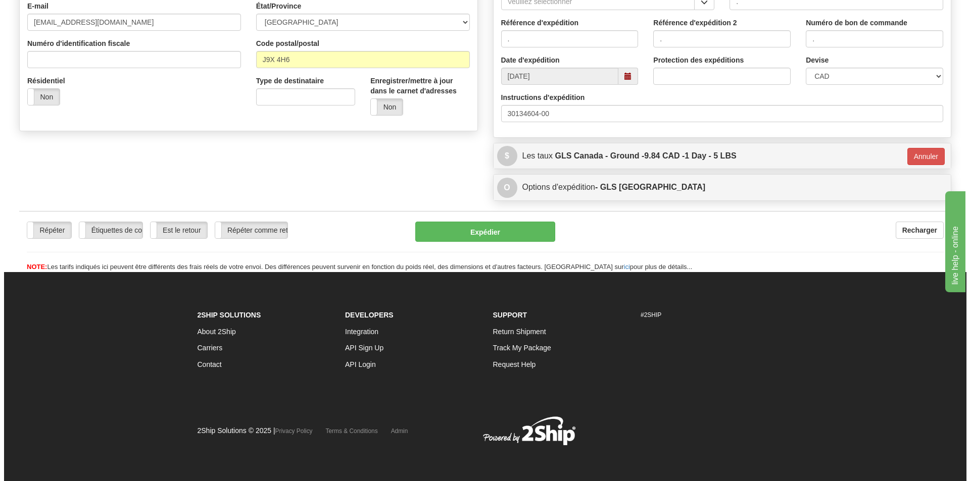
scroll to position [286, 0]
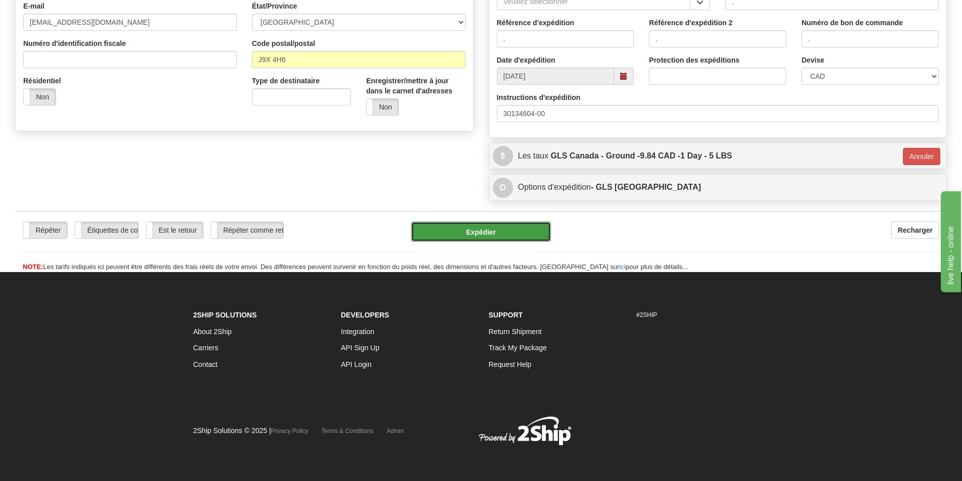
click at [517, 228] on button "Expédier" at bounding box center [481, 232] width 140 height 20
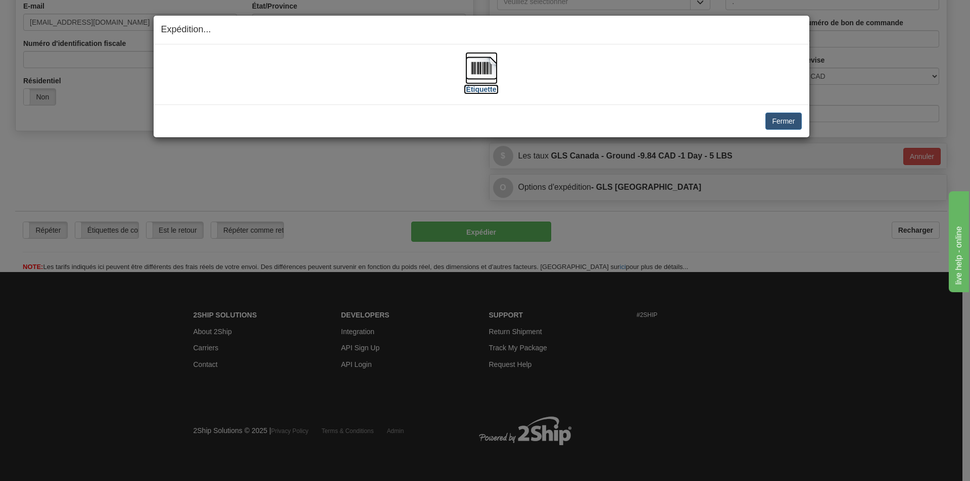
click at [481, 73] on img at bounding box center [481, 68] width 32 height 32
click at [778, 116] on button "Fermer" at bounding box center [783, 121] width 36 height 17
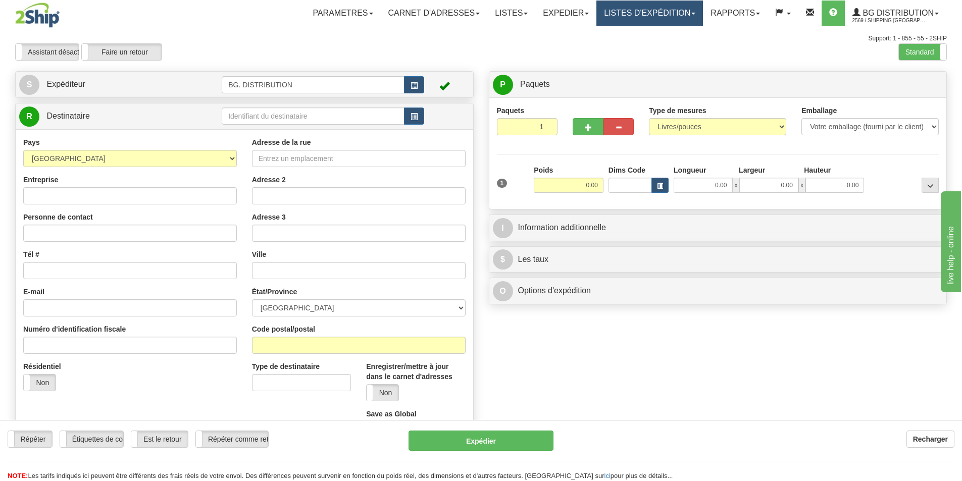
click at [619, 7] on link "LISTES D'EXPÉDITION" at bounding box center [650, 13] width 107 height 25
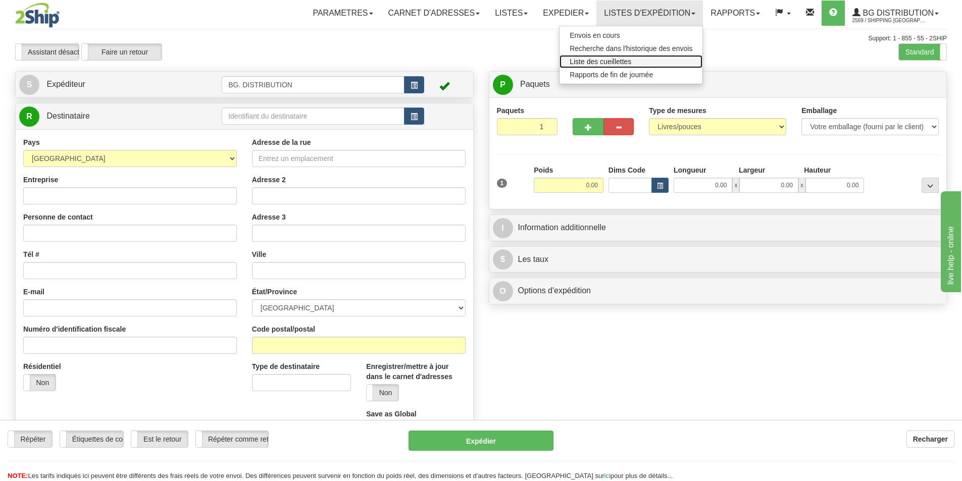
click at [594, 63] on span "Liste des cueillettes" at bounding box center [601, 62] width 62 height 8
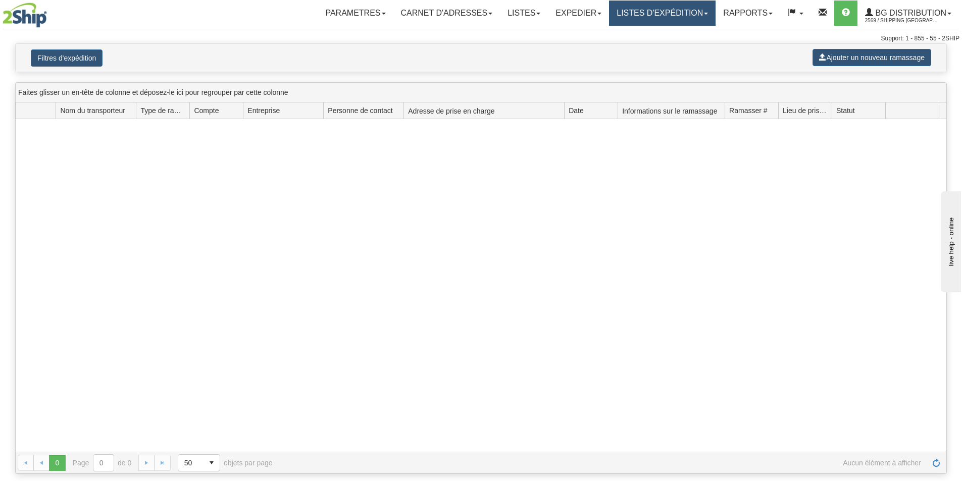
click at [638, 4] on link "LISTES D'EXPÉDITION" at bounding box center [662, 13] width 107 height 25
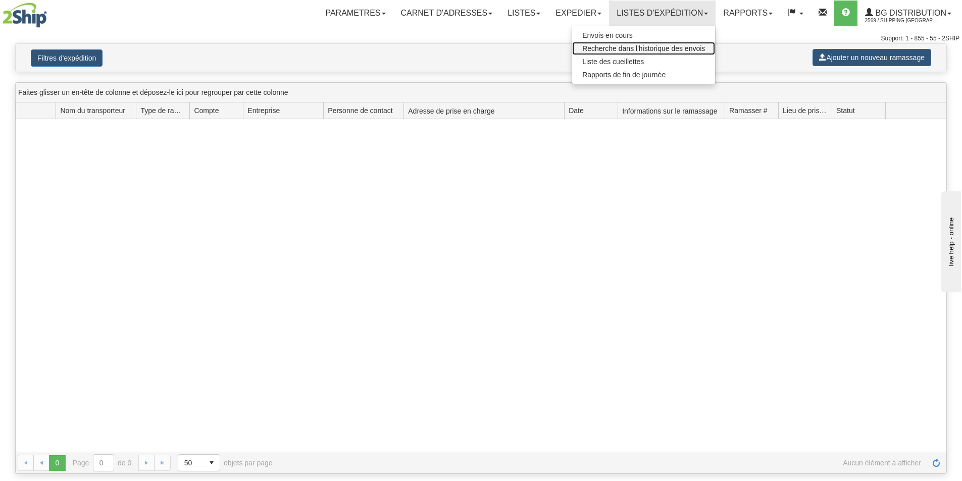
click at [640, 47] on span "Recherche dans l'historique des envois" at bounding box center [643, 48] width 123 height 8
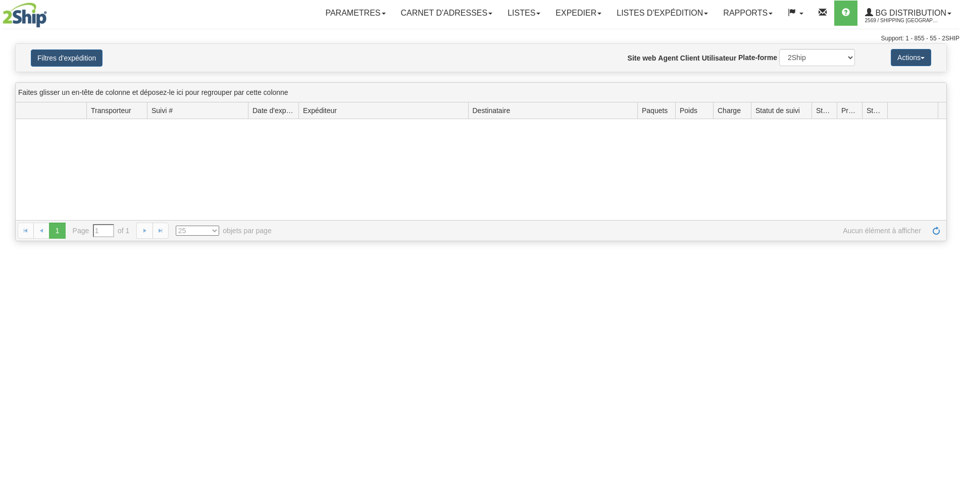
type input "Depuis 09/23/2025 À 09/24/2025"
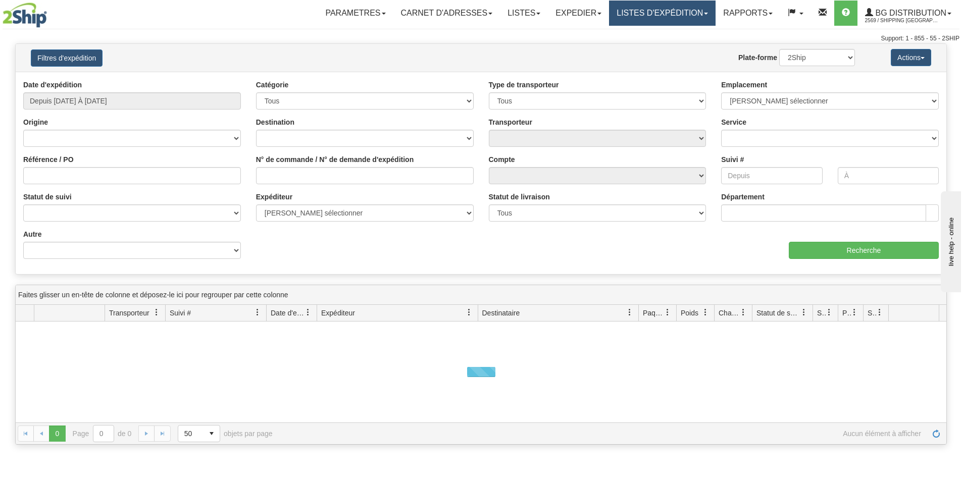
click at [680, 2] on link "LISTES D'EXPÉDITION" at bounding box center [662, 13] width 107 height 25
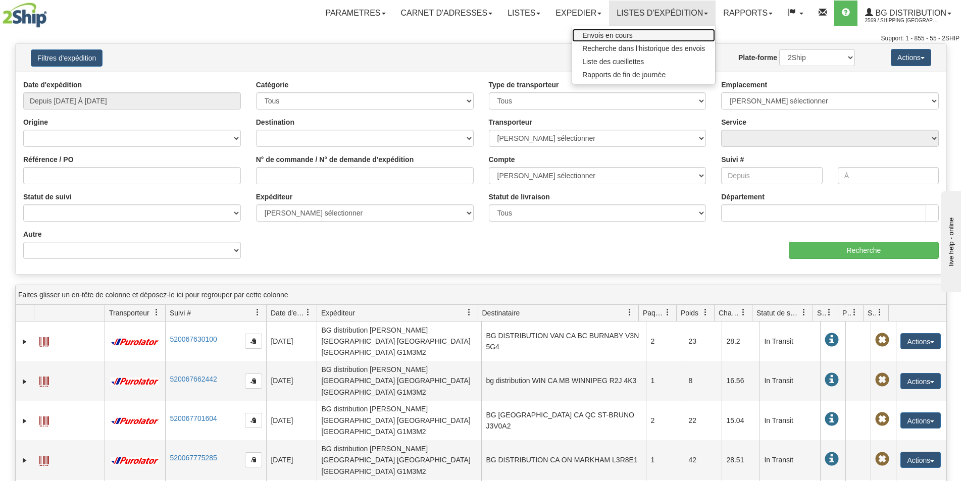
click at [623, 32] on span "Envois en cours" at bounding box center [607, 35] width 51 height 8
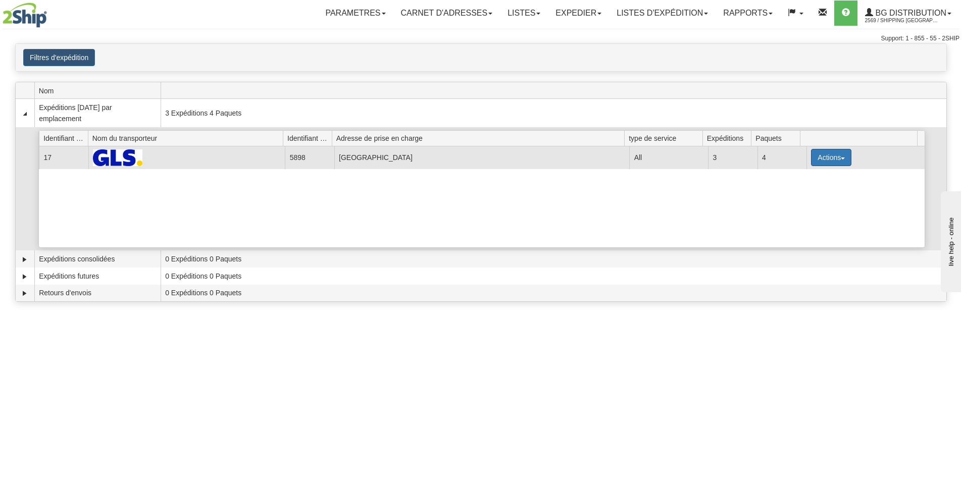
click at [836, 156] on button "Actions" at bounding box center [831, 157] width 40 height 17
click at [790, 179] on span "Détails" at bounding box center [793, 176] width 27 height 7
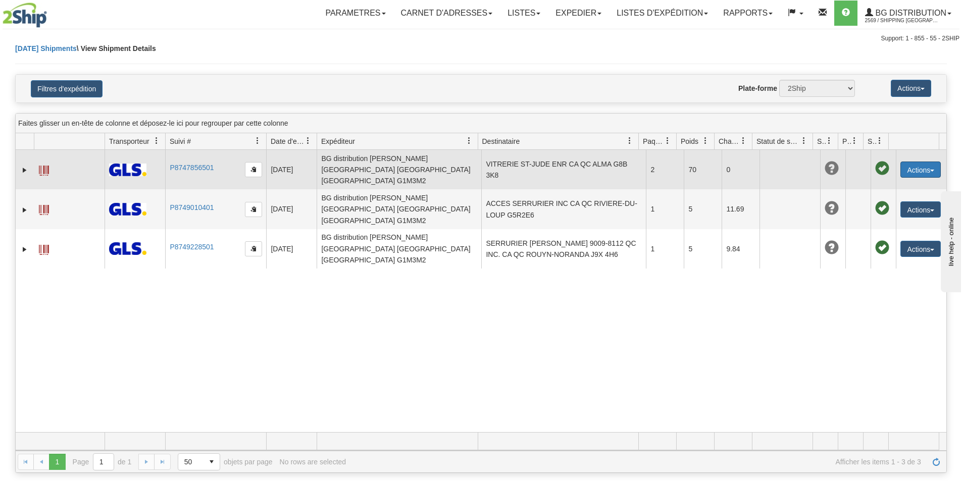
click at [912, 162] on button "Actions" at bounding box center [921, 170] width 40 height 16
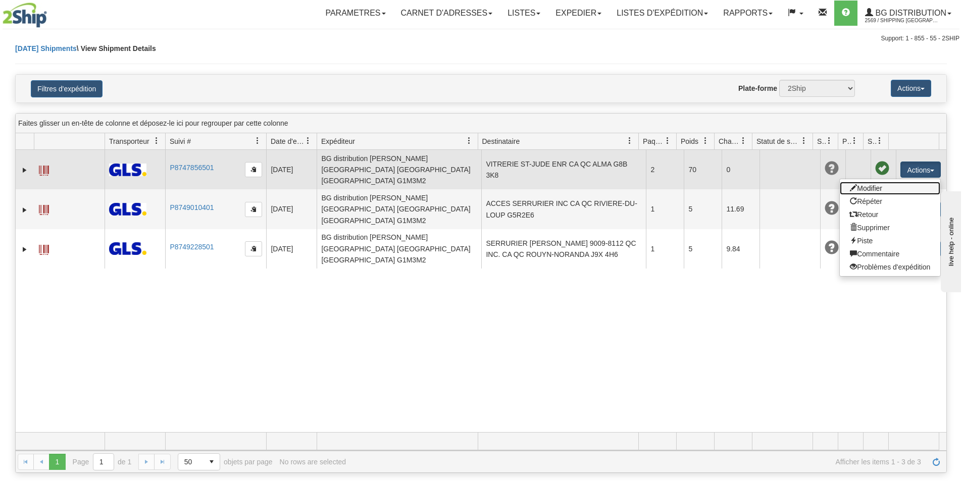
click at [864, 184] on link "Modifier" at bounding box center [890, 188] width 101 height 13
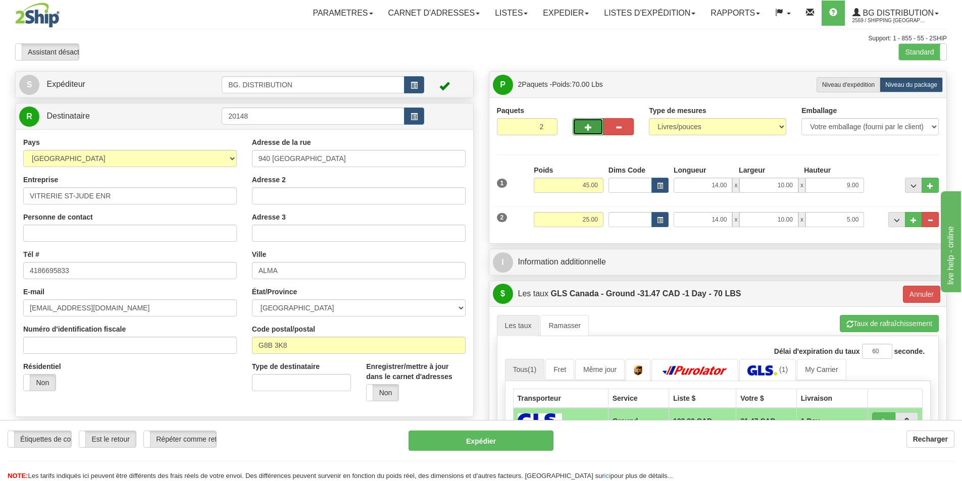
click at [591, 124] on span "button" at bounding box center [588, 127] width 7 height 7
type input "3"
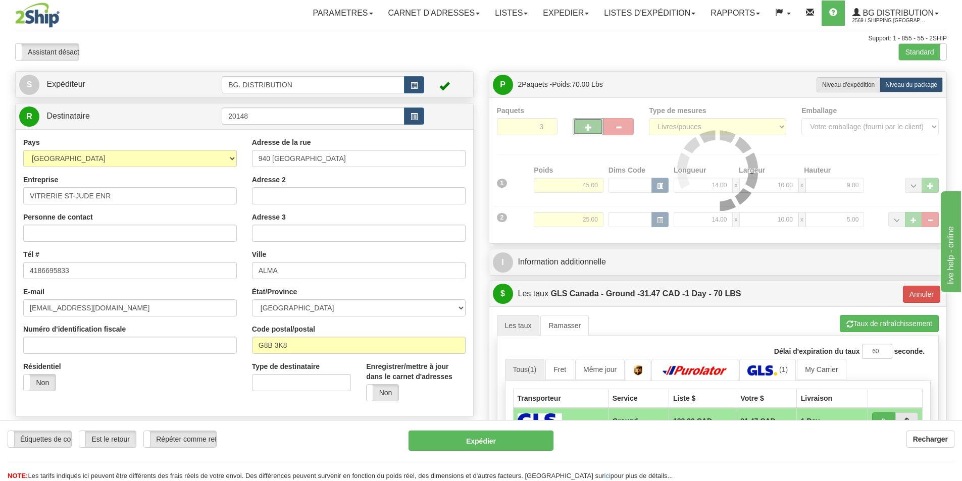
type input "1"
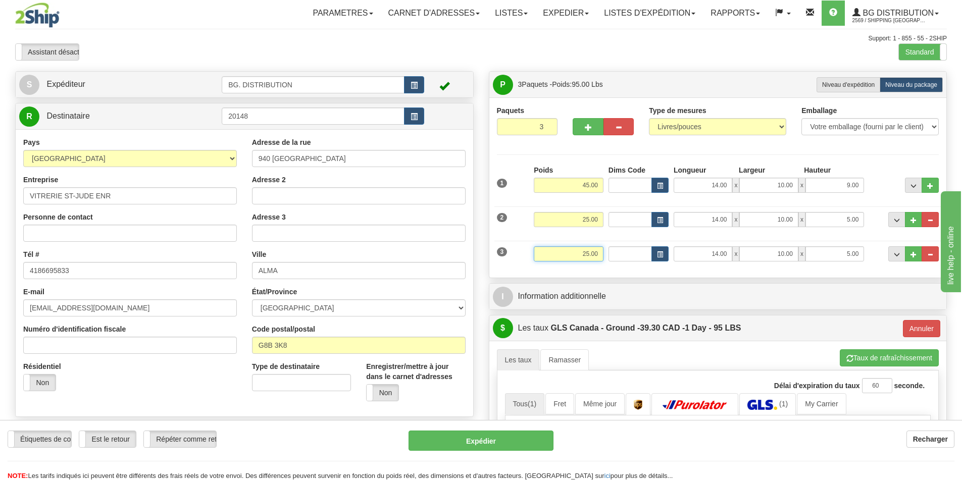
drag, startPoint x: 581, startPoint y: 251, endPoint x: 645, endPoint y: 258, distance: 63.5
click at [645, 258] on div "3 Poids 25.00 Dims Code Longueur Largeur x x" at bounding box center [718, 253] width 448 height 34
type input "5"
type input "1"
type input "5.00"
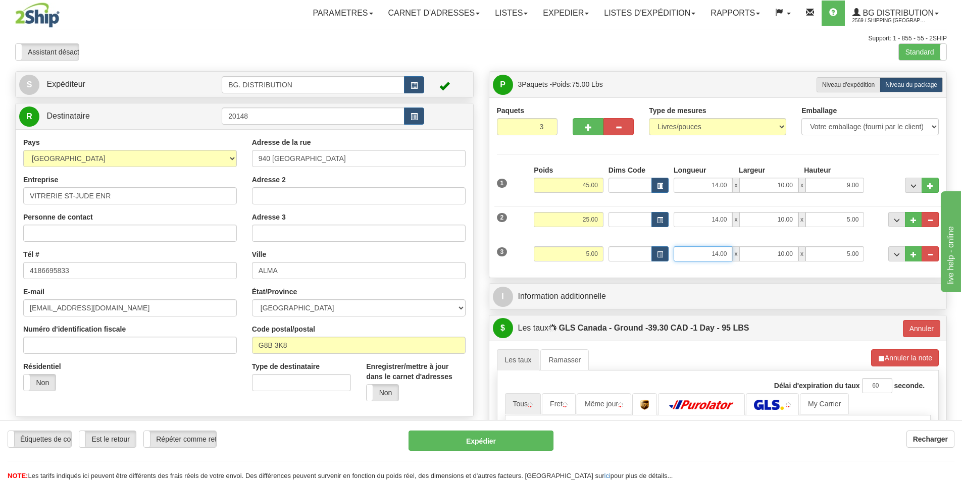
drag, startPoint x: 701, startPoint y: 253, endPoint x: 751, endPoint y: 251, distance: 50.0
click at [750, 251] on div "14.00 x 10.00 x 5.00" at bounding box center [769, 253] width 190 height 15
type input "4.00"
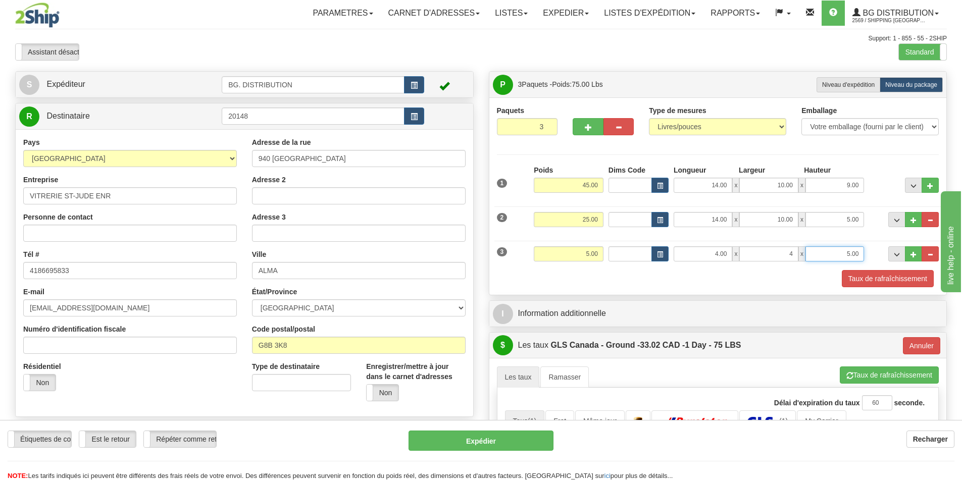
type input "4.00"
type input "3"
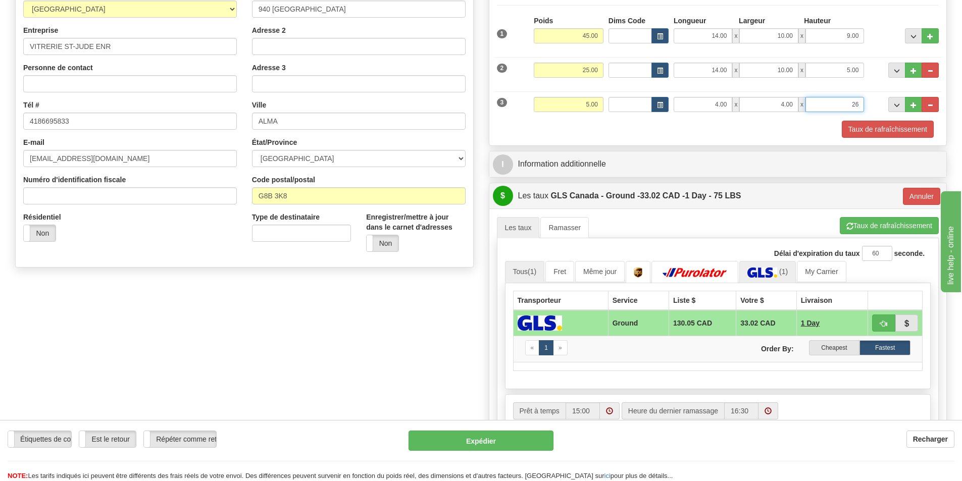
scroll to position [152, 0]
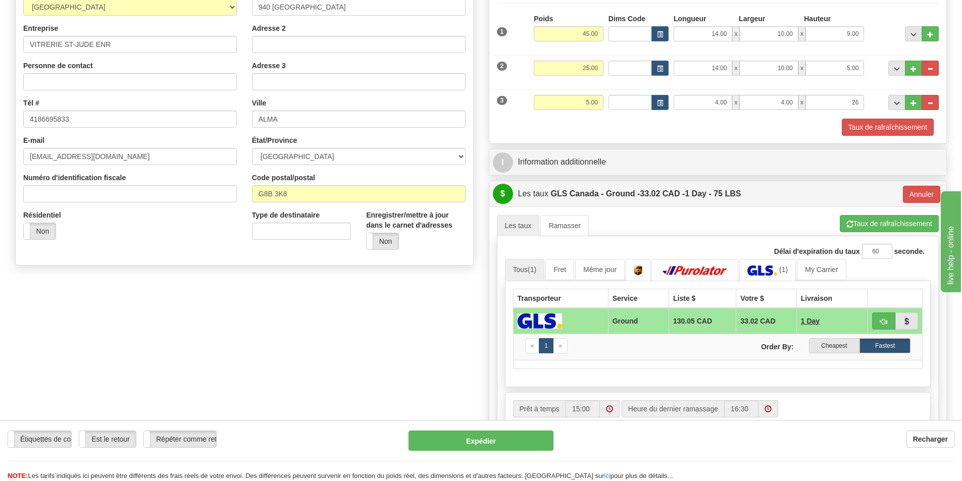
type input "26.00"
click at [762, 368] on td at bounding box center [718, 364] width 410 height 9
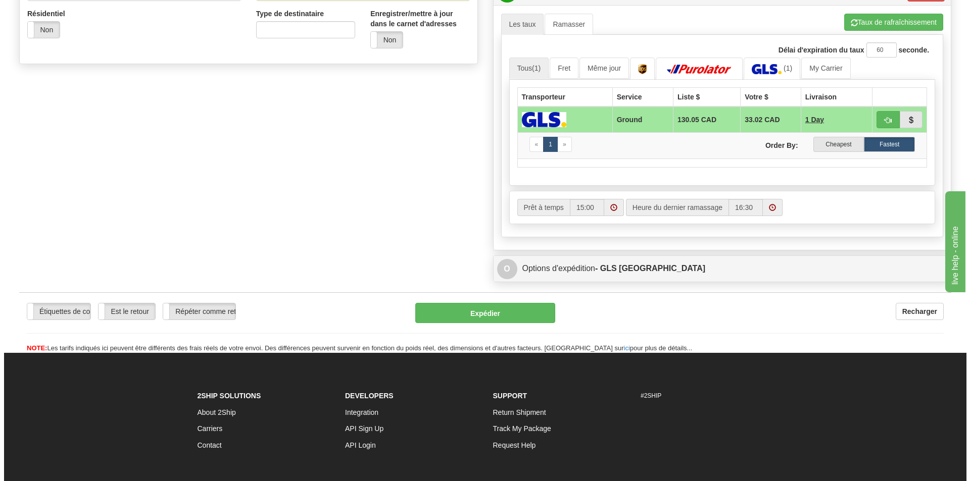
scroll to position [354, 0]
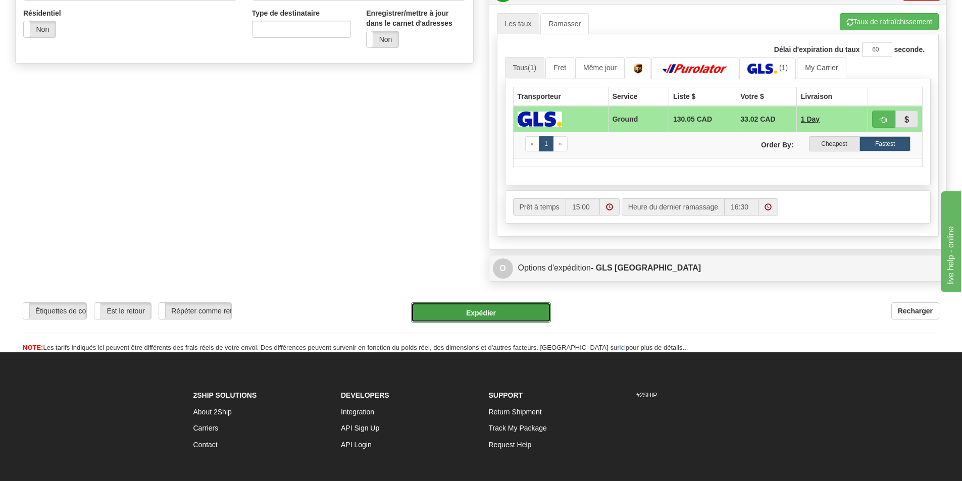
click at [468, 309] on button "Expédier" at bounding box center [481, 313] width 140 height 20
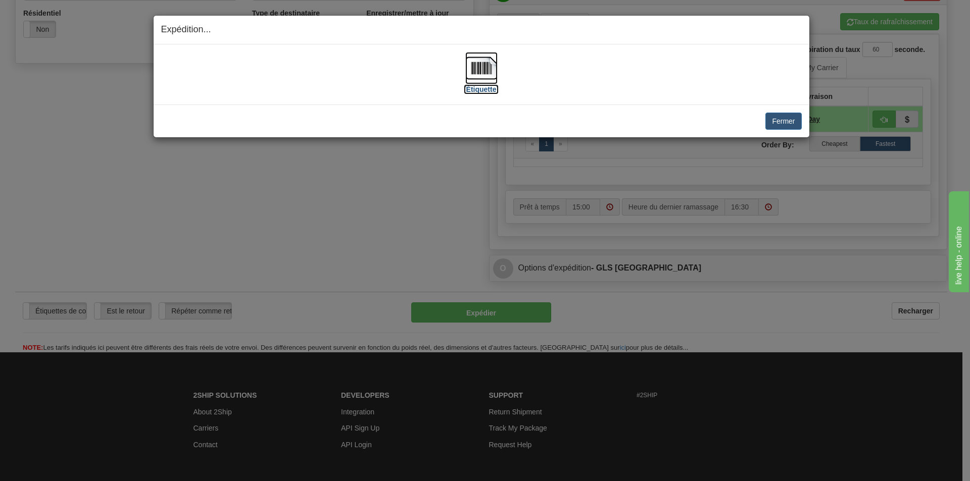
click at [483, 75] on img at bounding box center [481, 68] width 32 height 32
